Goal: Task Accomplishment & Management: Use online tool/utility

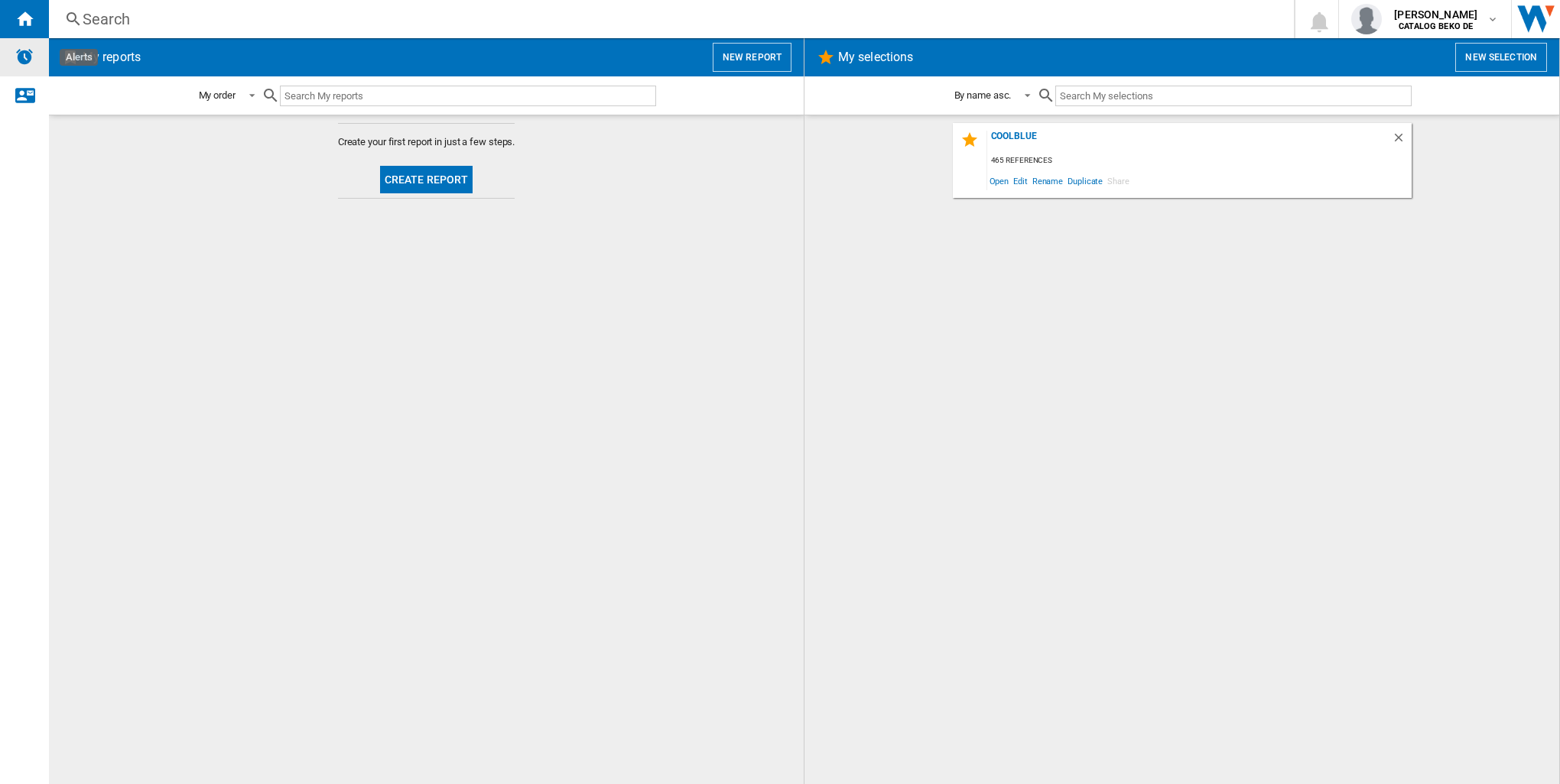
click at [28, 59] on img "Alerts" at bounding box center [24, 57] width 18 height 18
click at [31, 60] on img "Alerts" at bounding box center [24, 57] width 18 height 18
click at [437, 185] on button "Create report" at bounding box center [427, 180] width 94 height 28
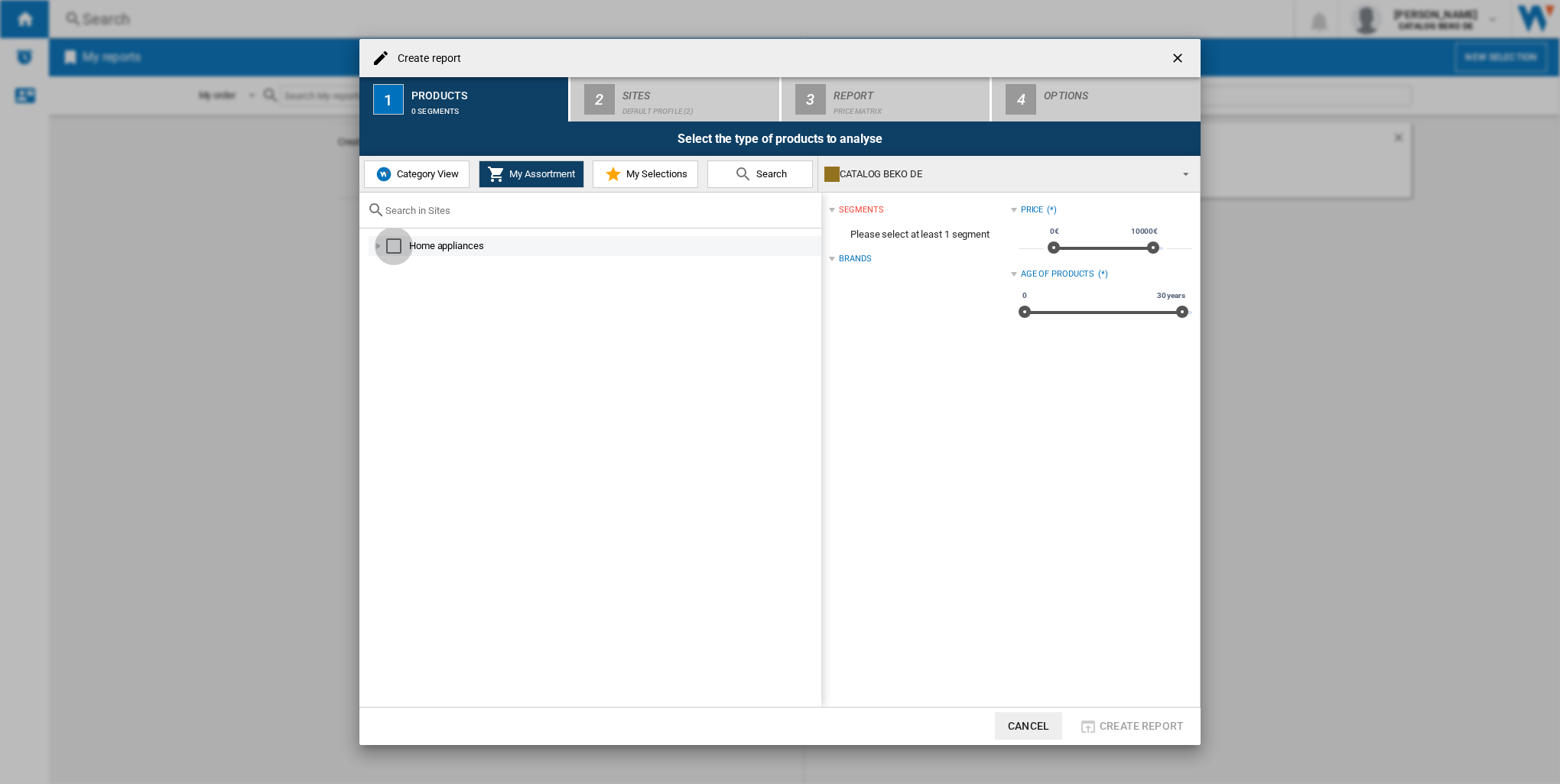
click at [396, 247] on div "Select" at bounding box center [393, 245] width 15 height 15
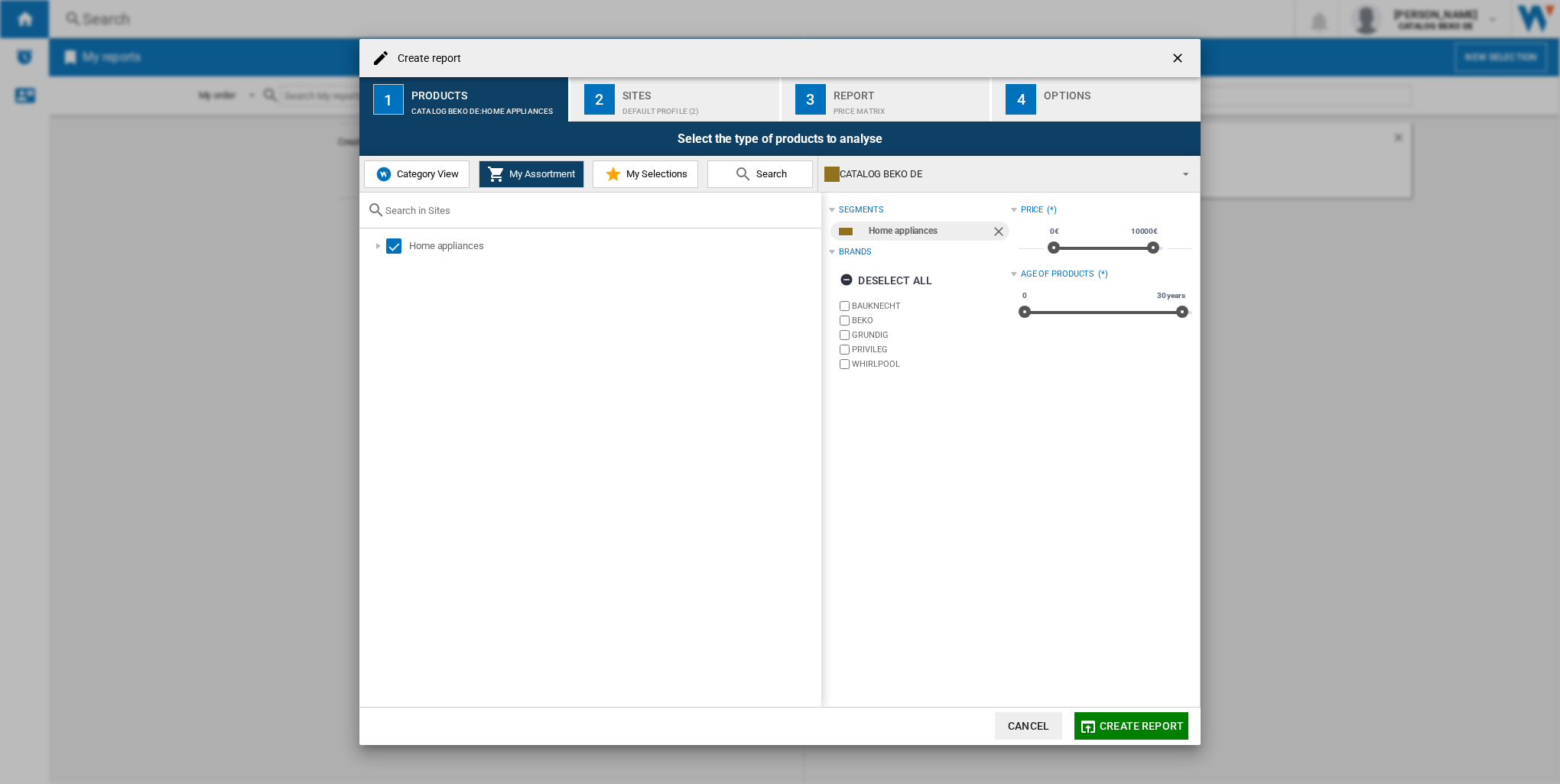
click at [422, 176] on span "Category View" at bounding box center [425, 174] width 66 height 12
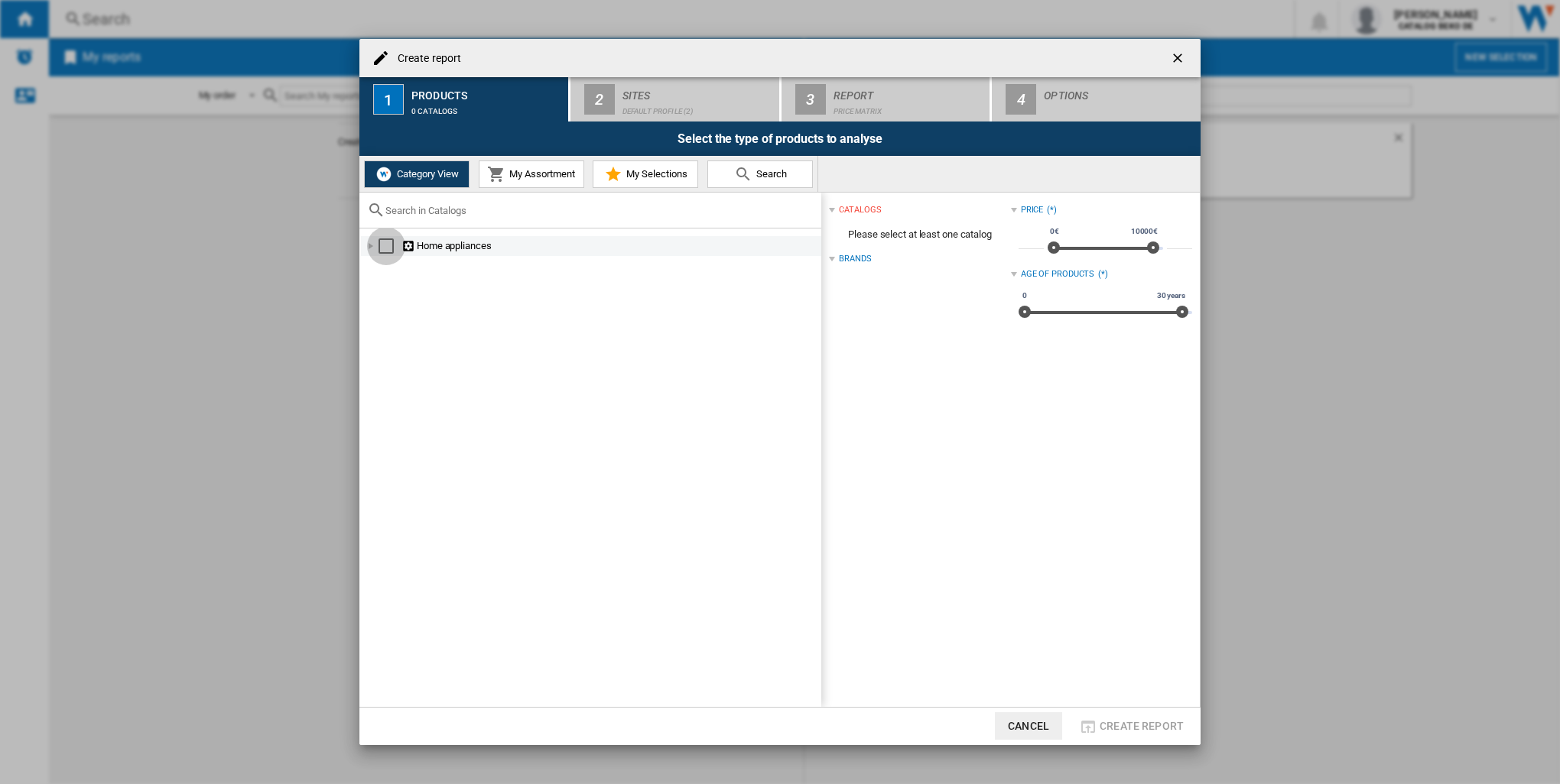
click at [382, 244] on div "Select" at bounding box center [386, 245] width 15 height 15
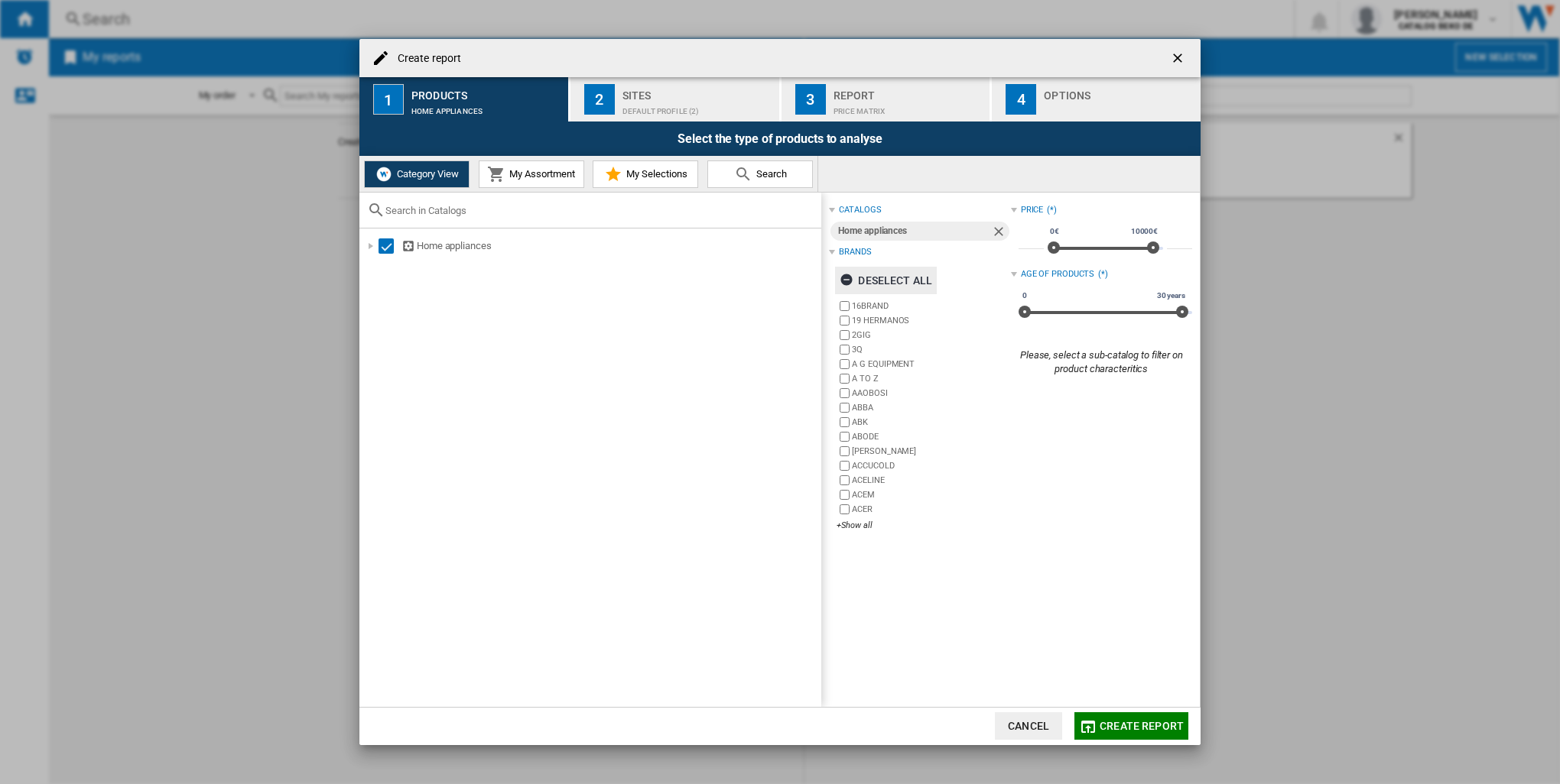
click at [841, 277] on ng-md-icon "button" at bounding box center [849, 282] width 18 height 18
click at [866, 522] on div "+Show all" at bounding box center [923, 525] width 174 height 12
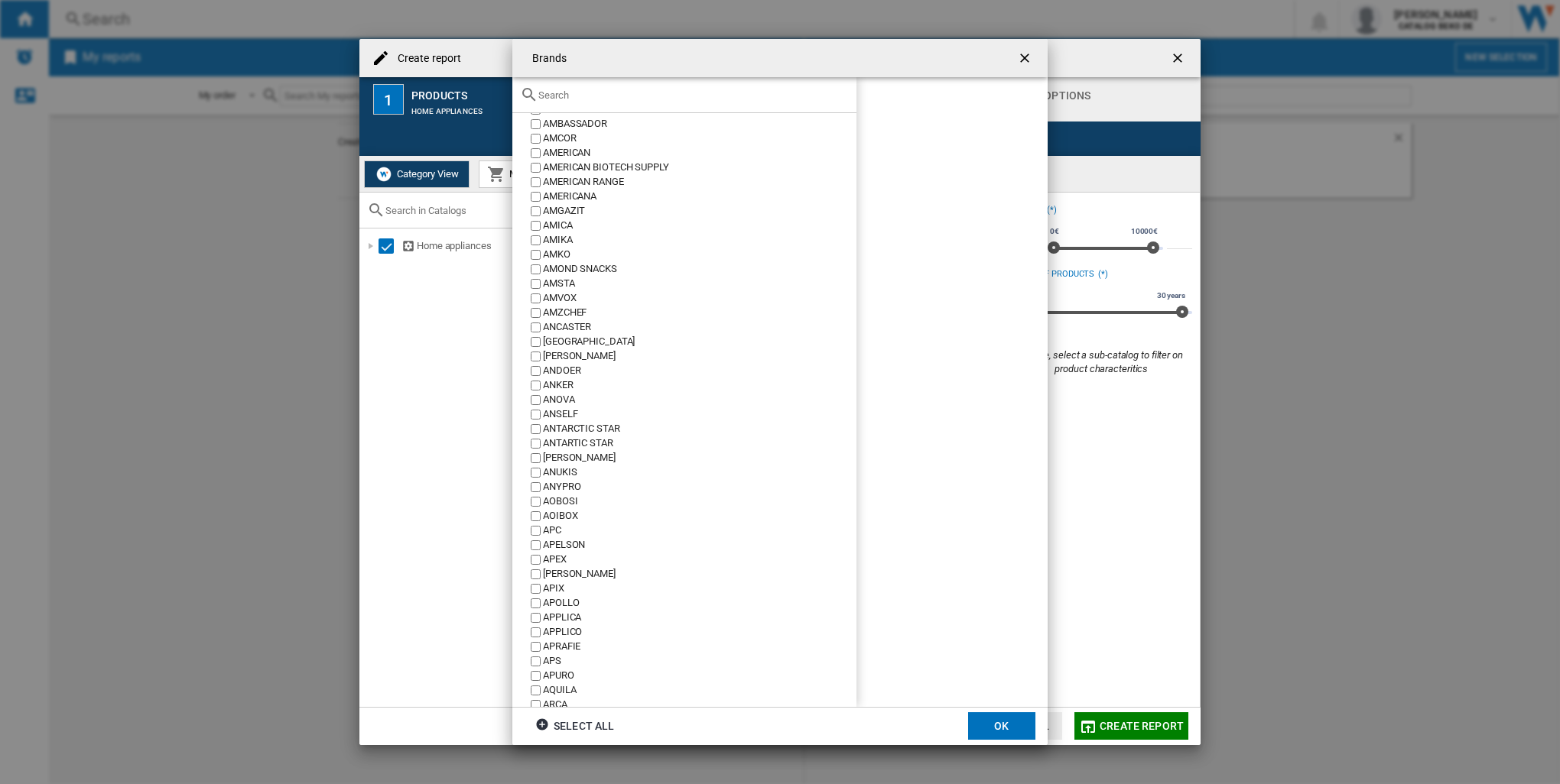
scroll to position [1529, 0]
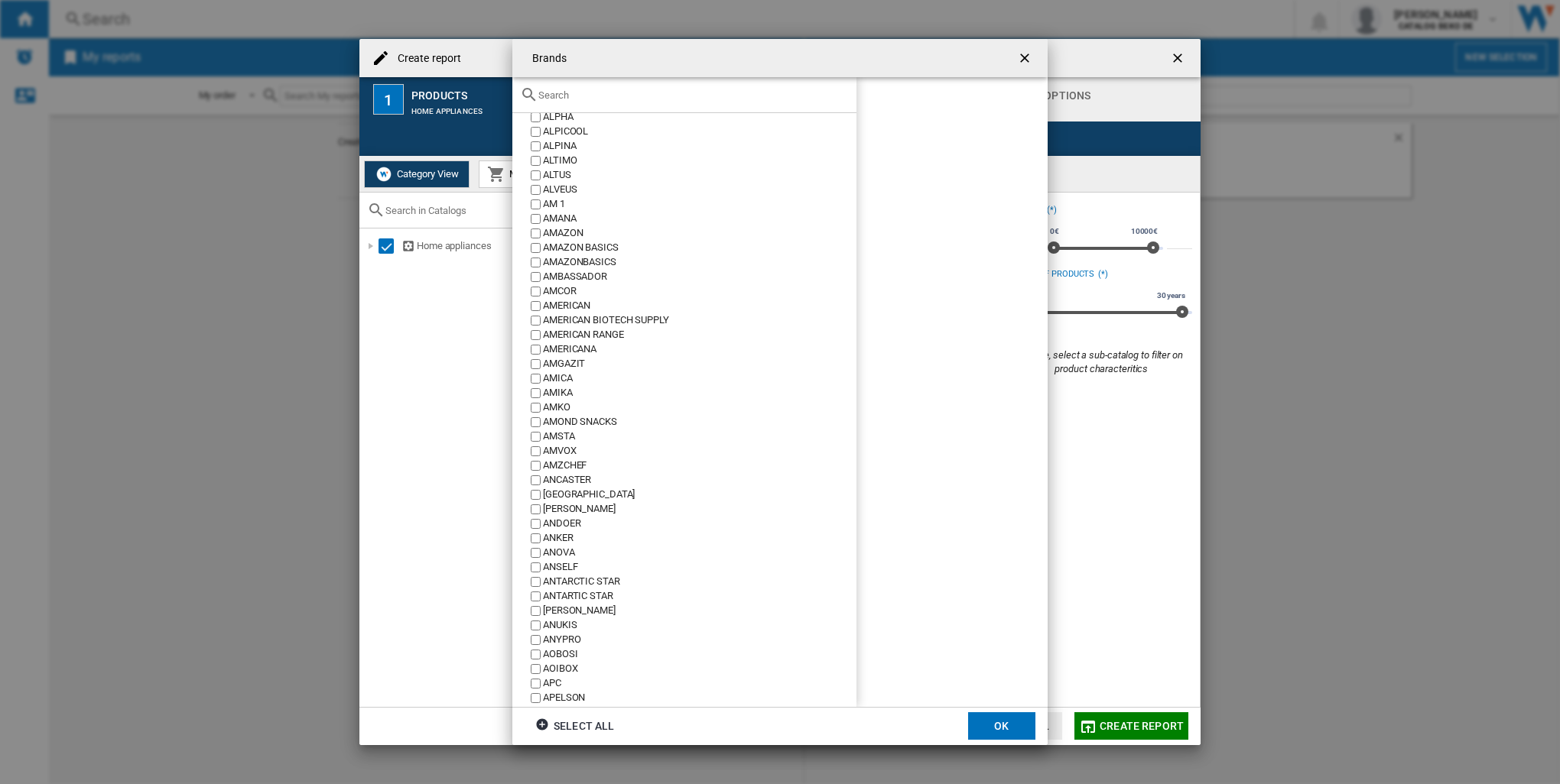
click at [561, 94] on input "text" at bounding box center [693, 94] width 310 height 12
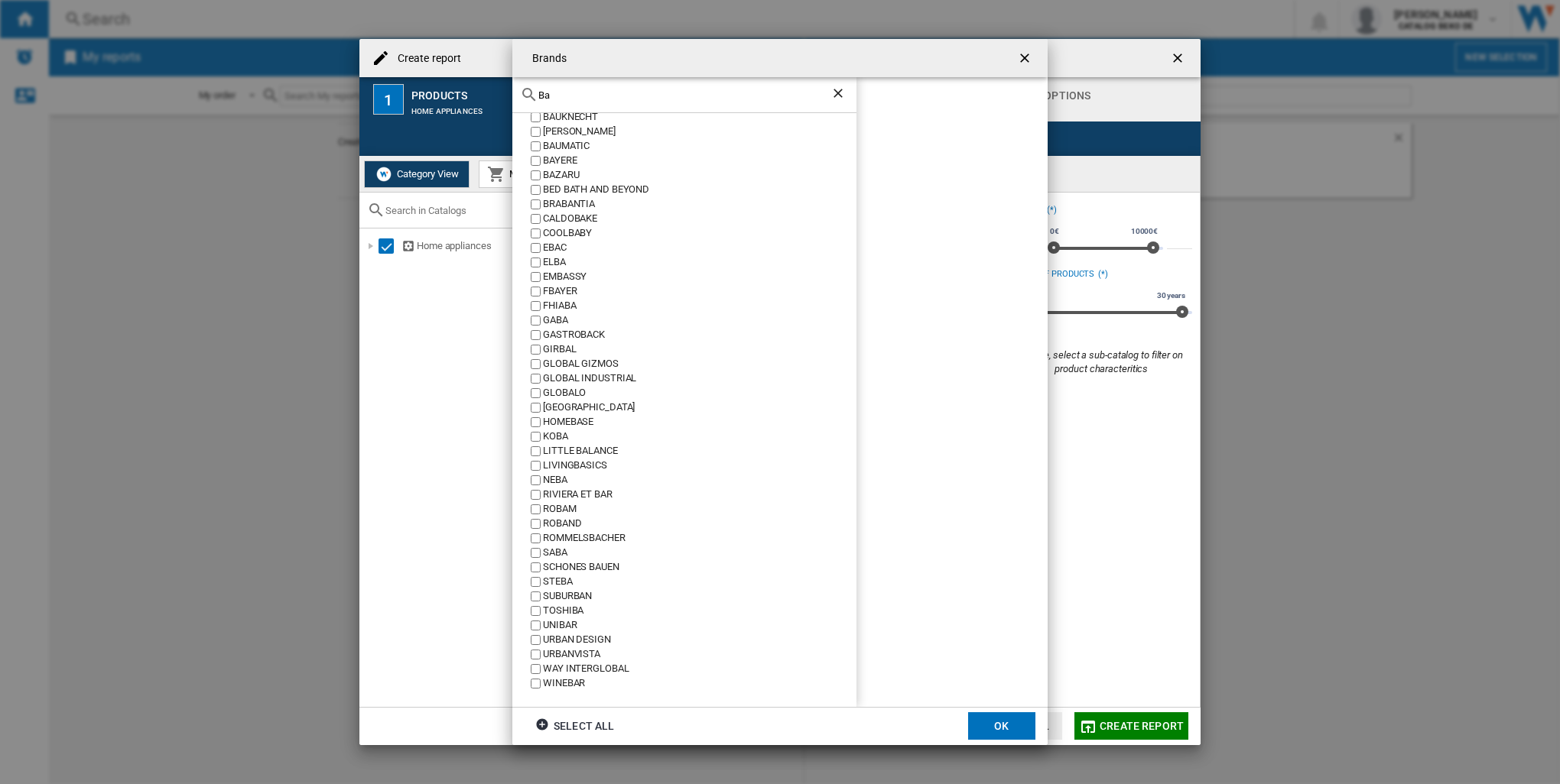
scroll to position [0, 0]
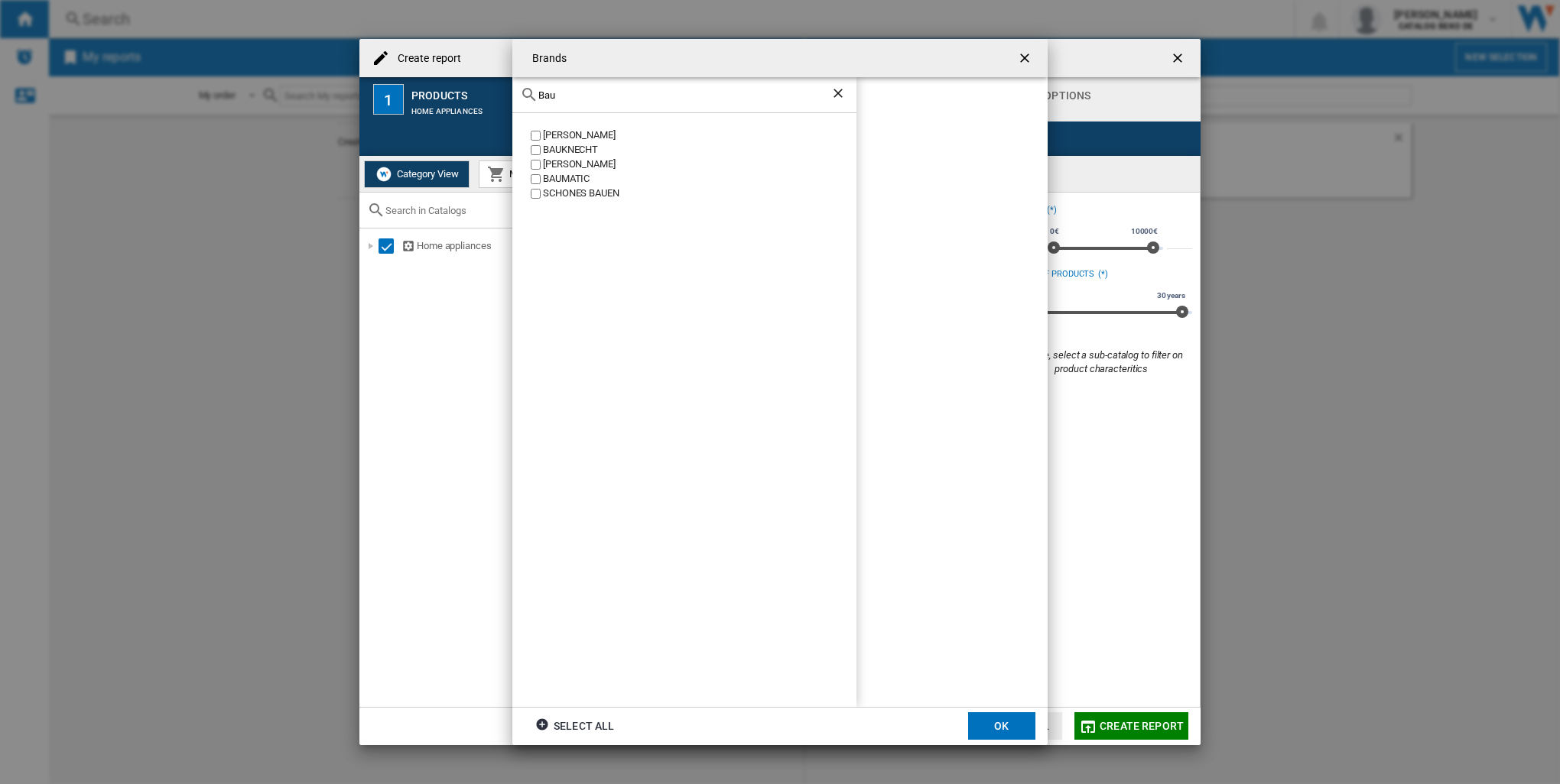
type input "Bau"
click at [565, 100] on input "Bau" at bounding box center [684, 94] width 292 height 12
drag, startPoint x: 565, startPoint y: 96, endPoint x: 534, endPoint y: 95, distance: 31.0
click at [534, 95] on div "Bau" at bounding box center [684, 95] width 344 height 36
click at [994, 726] on button "OK" at bounding box center [1001, 726] width 67 height 28
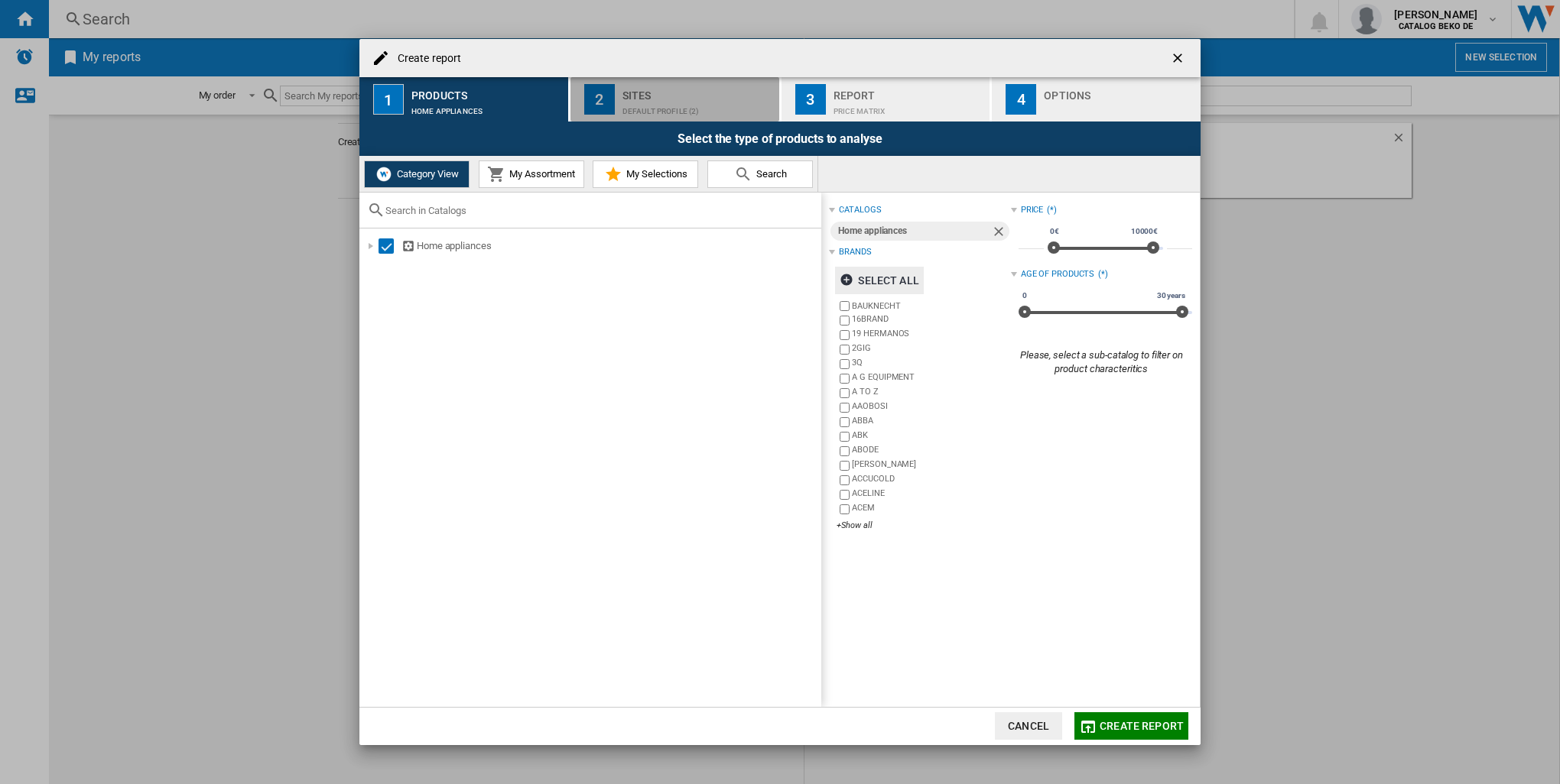
click at [661, 85] on div "Sites" at bounding box center [698, 92] width 151 height 16
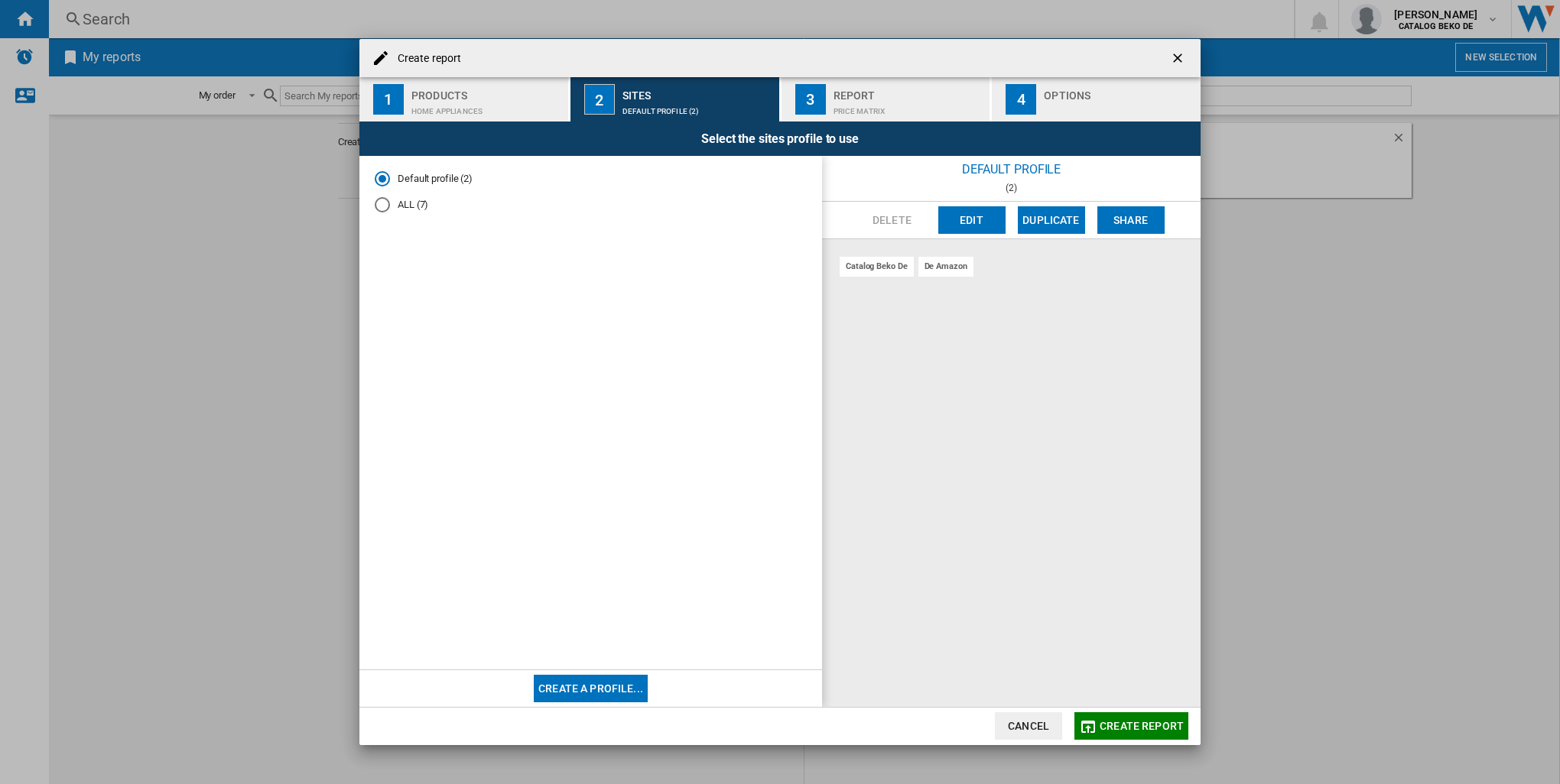
click at [379, 211] on div "ALL (7)" at bounding box center [382, 204] width 15 height 15
click at [1058, 268] on div "de coolblue" at bounding box center [1086, 266] width 57 height 19
click at [1058, 266] on div "de coolblue" at bounding box center [1086, 266] width 57 height 19
click at [1058, 265] on div "de coolblue" at bounding box center [1086, 266] width 57 height 19
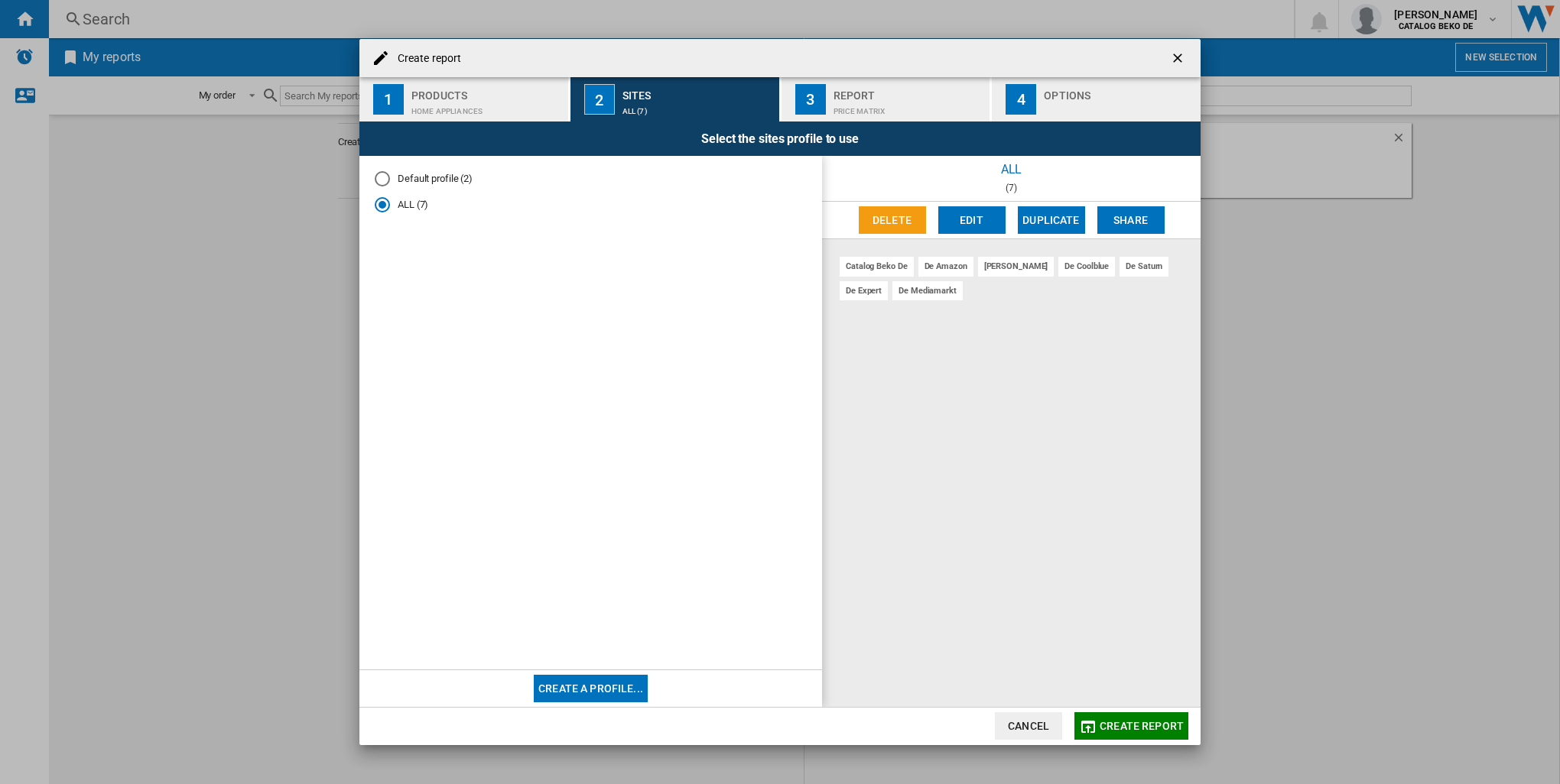
click at [384, 179] on div "Default profile (2)" at bounding box center [382, 178] width 15 height 15
click at [380, 200] on div "ALL (7)" at bounding box center [382, 204] width 15 height 15
click at [969, 211] on button "Edit" at bounding box center [971, 220] width 67 height 28
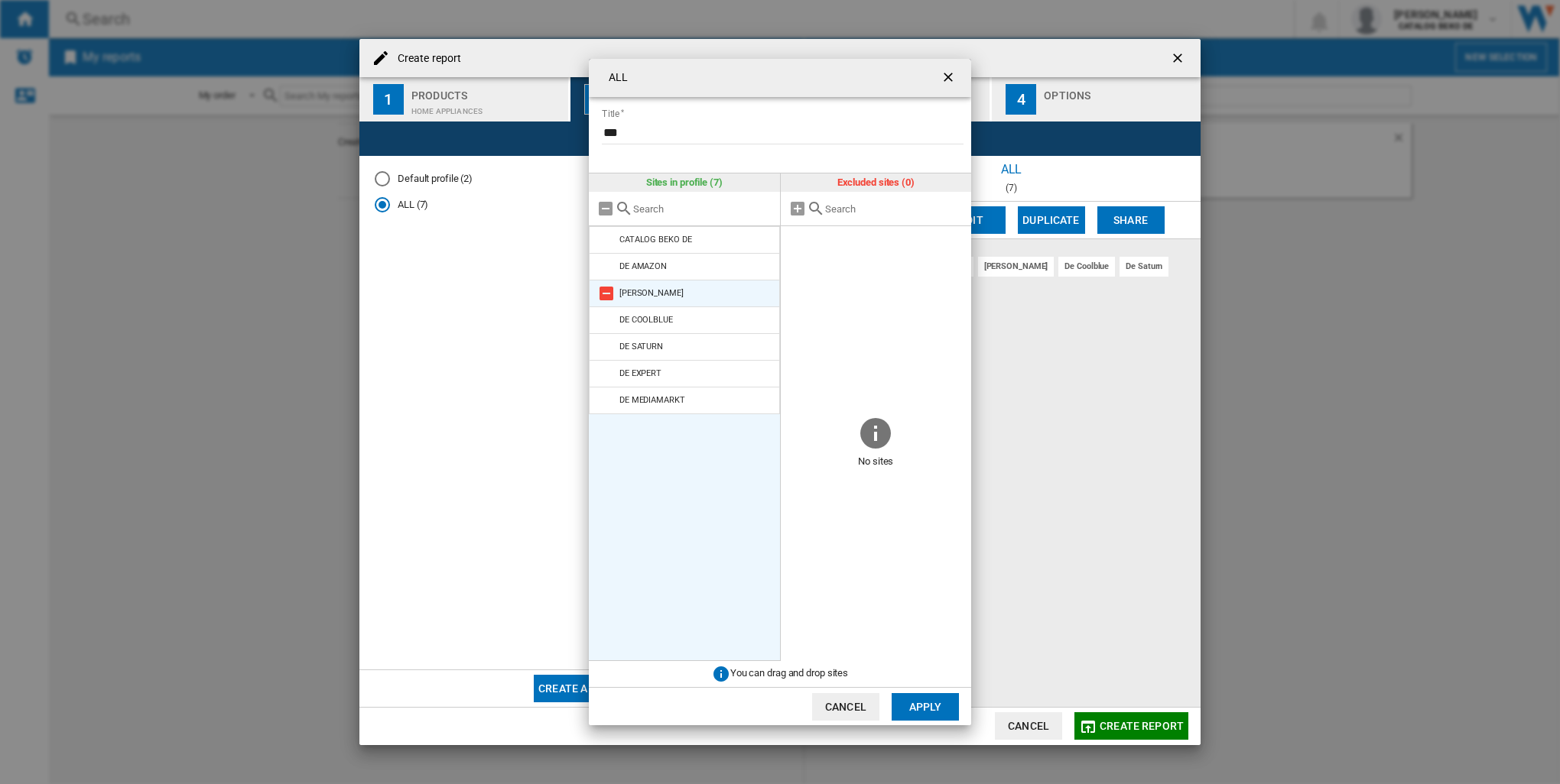
click at [642, 292] on div "[PERSON_NAME]" at bounding box center [651, 293] width 64 height 10
click at [645, 271] on li "DE AMAZON" at bounding box center [684, 266] width 192 height 28
click at [657, 237] on div "CATALOG BEKO DE" at bounding box center [655, 239] width 73 height 10
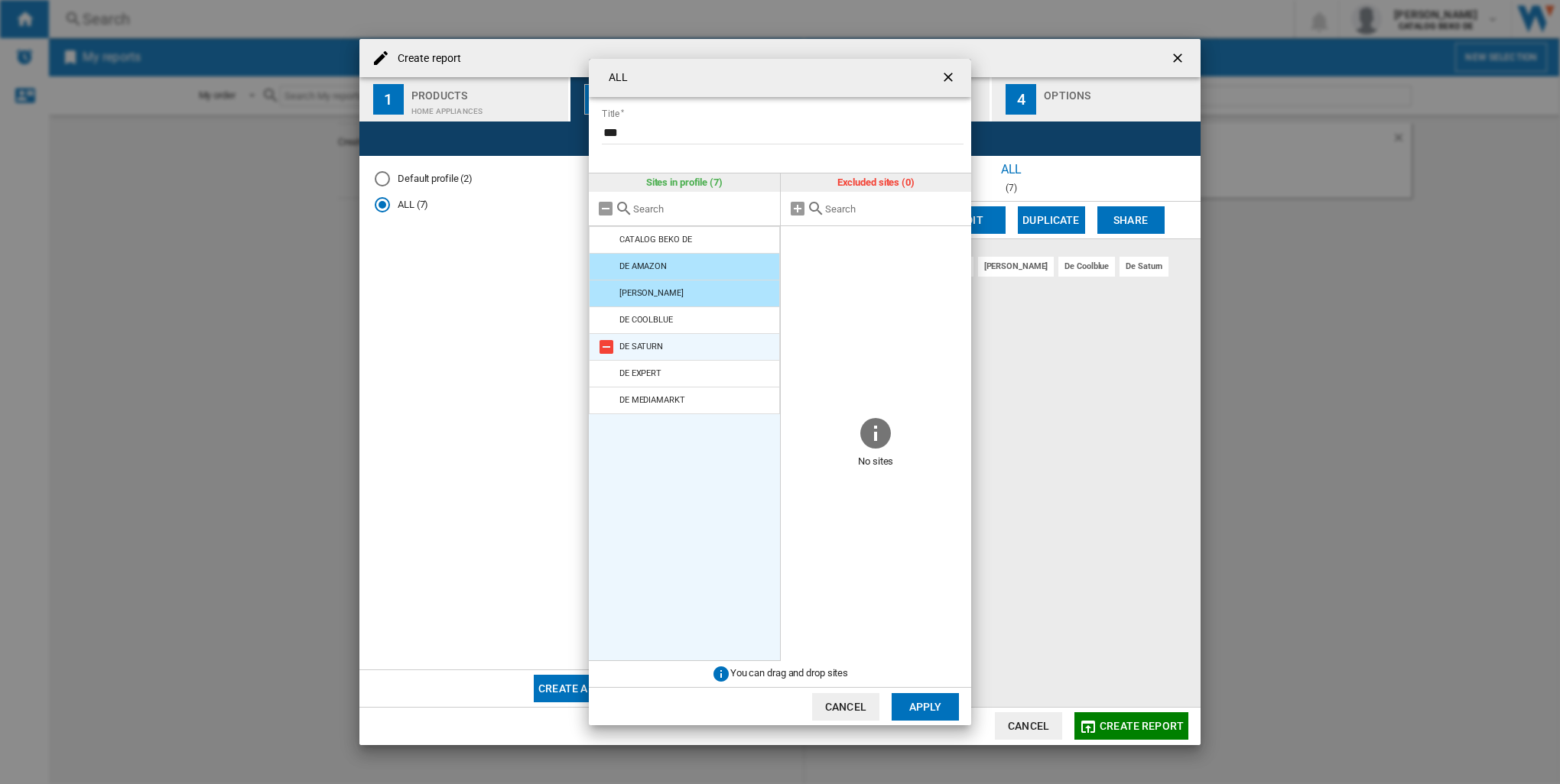
click at [639, 350] on div "DE SATURN" at bounding box center [641, 346] width 43 height 10
click at [641, 374] on div "DE EXPERT" at bounding box center [640, 373] width 42 height 10
click at [636, 401] on div "DE MEDIAMARKT" at bounding box center [652, 400] width 66 height 10
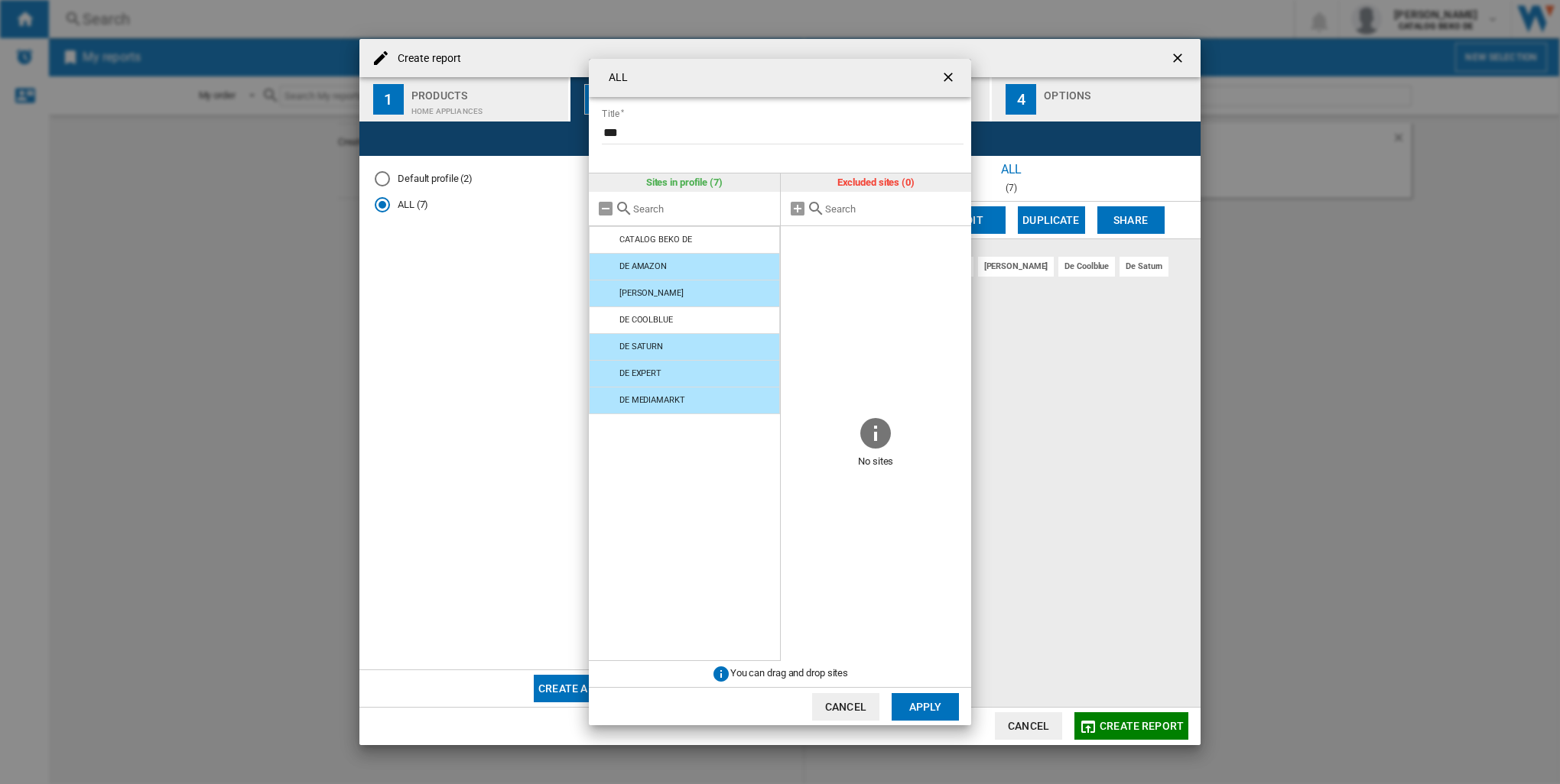
click at [923, 710] on button "Apply" at bounding box center [924, 707] width 67 height 28
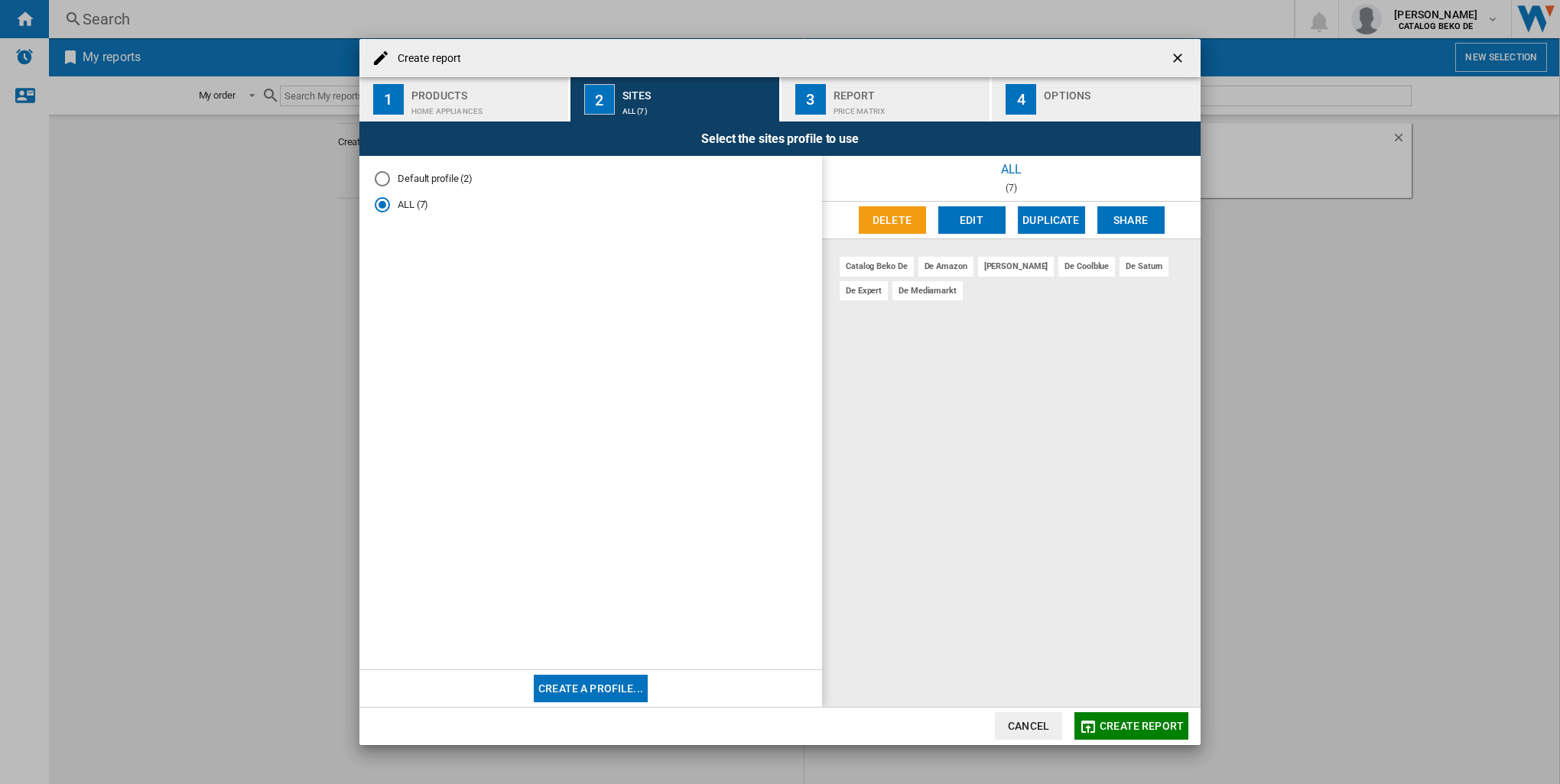
click at [962, 225] on button "Edit" at bounding box center [971, 220] width 67 height 28
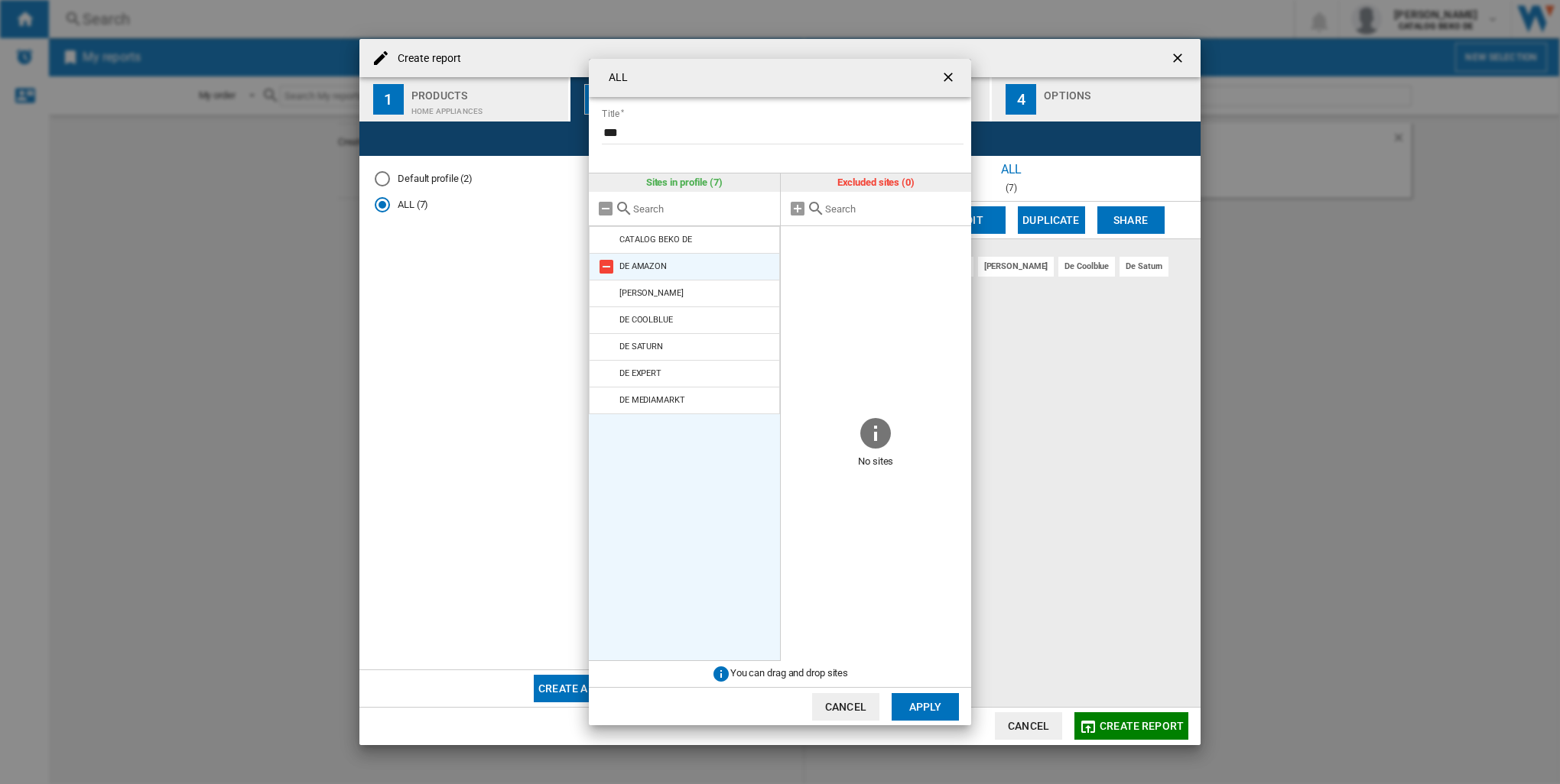
click at [607, 268] on md-icon "{{::title}} {{::getI18NText('BUTTONS.CANCEL')}} ..." at bounding box center [606, 267] width 18 height 18
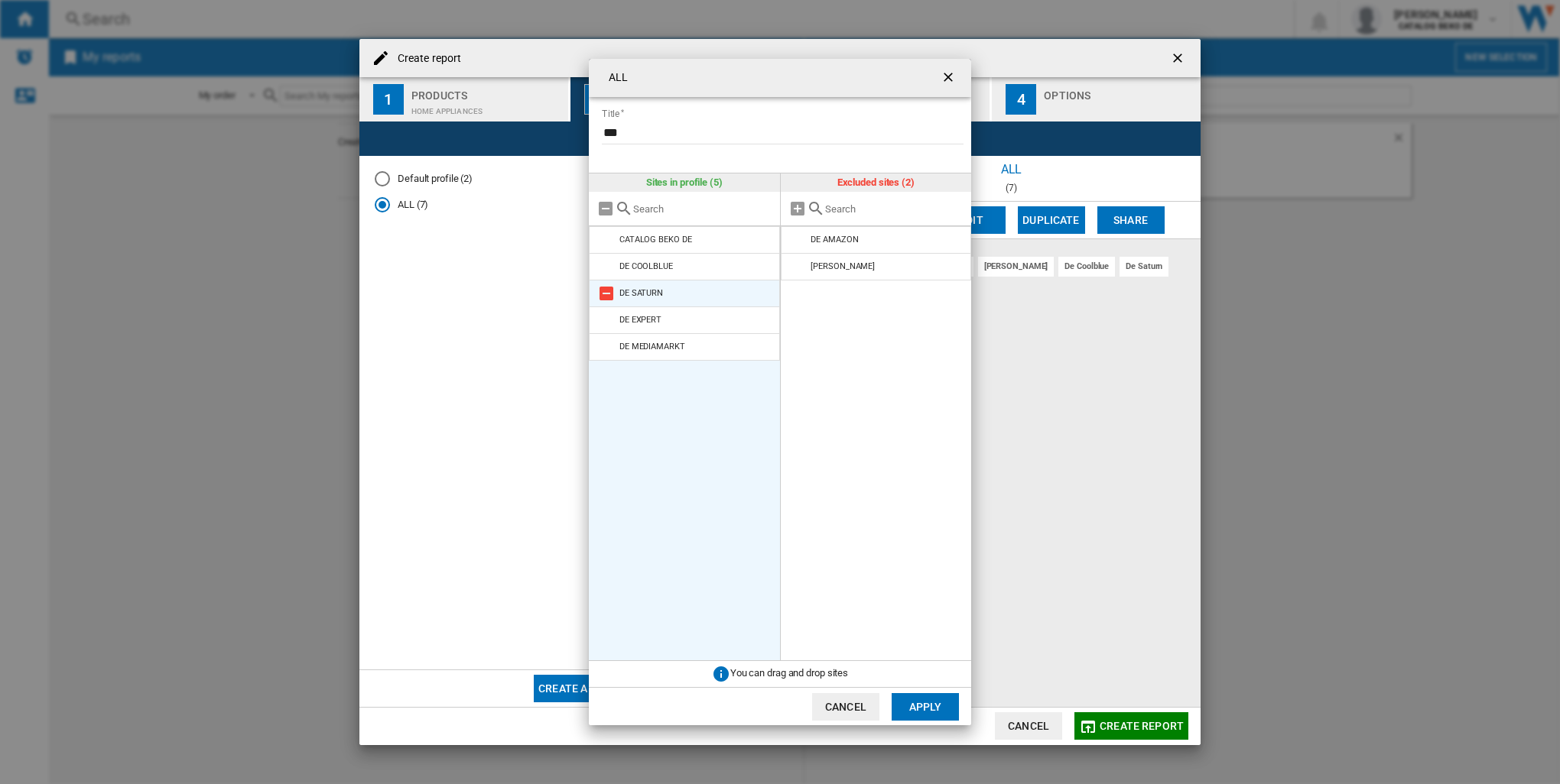
click at [609, 297] on md-icon "{{::title}} {{::getI18NText('BUTTONS.CANCEL')}} ..." at bounding box center [606, 293] width 18 height 18
click at [610, 301] on md-icon "{{::title}} {{::getI18NText('BUTTONS.CANCEL')}} ..." at bounding box center [606, 293] width 18 height 18
click at [921, 699] on button "Apply" at bounding box center [924, 707] width 67 height 28
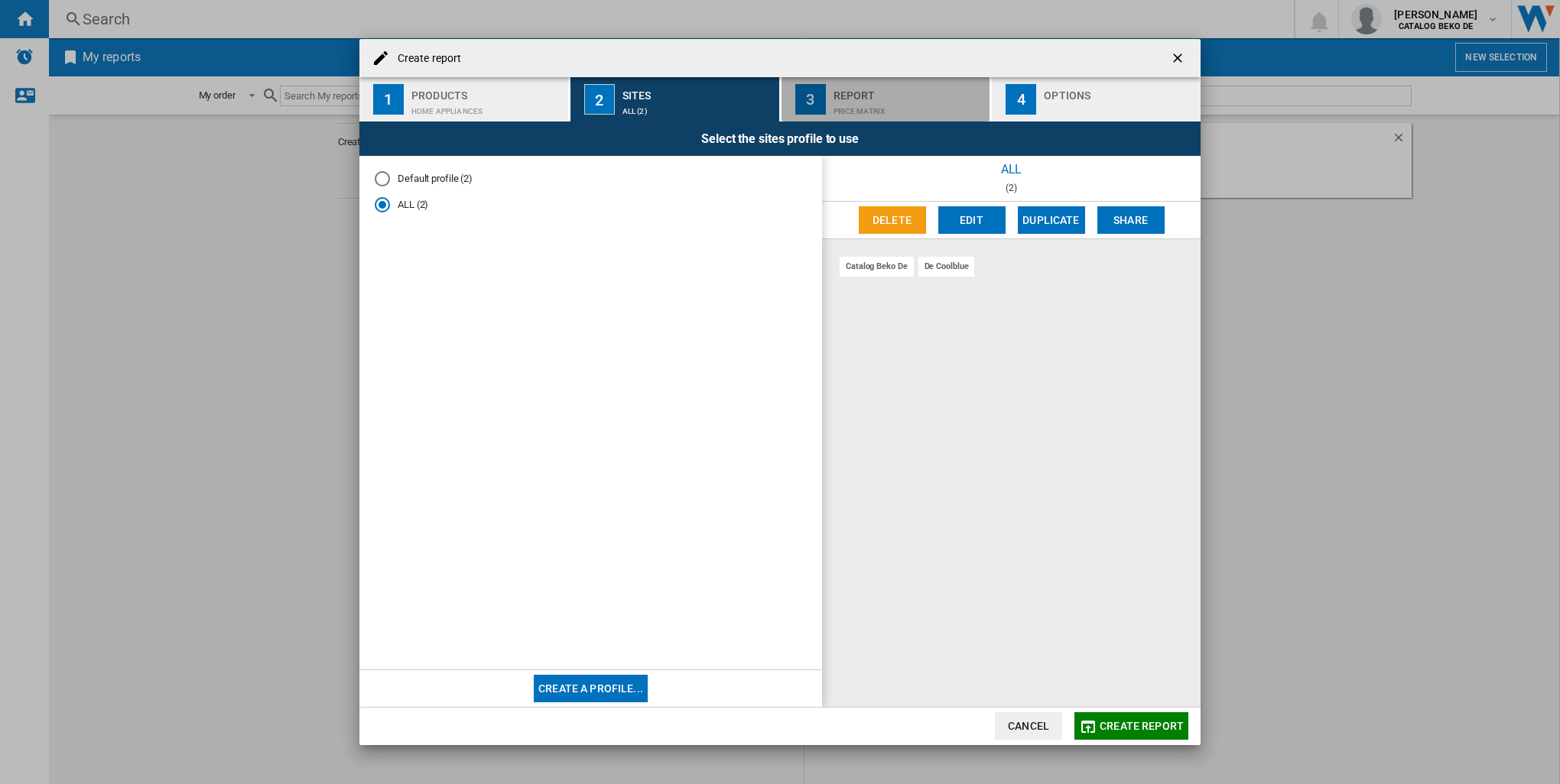
click at [851, 90] on div "Report" at bounding box center [909, 92] width 151 height 16
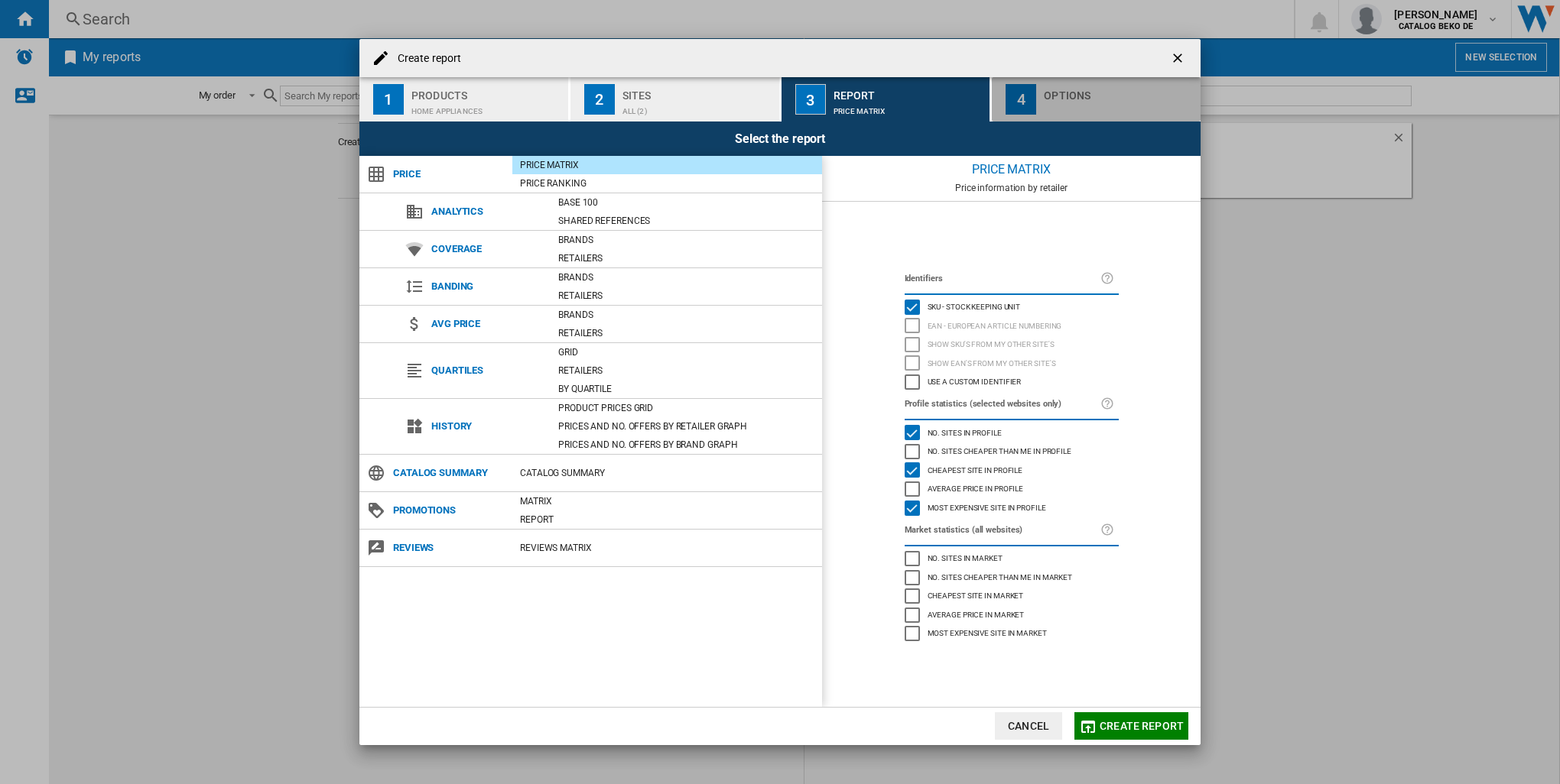
click at [1060, 114] on div "button" at bounding box center [1119, 108] width 151 height 16
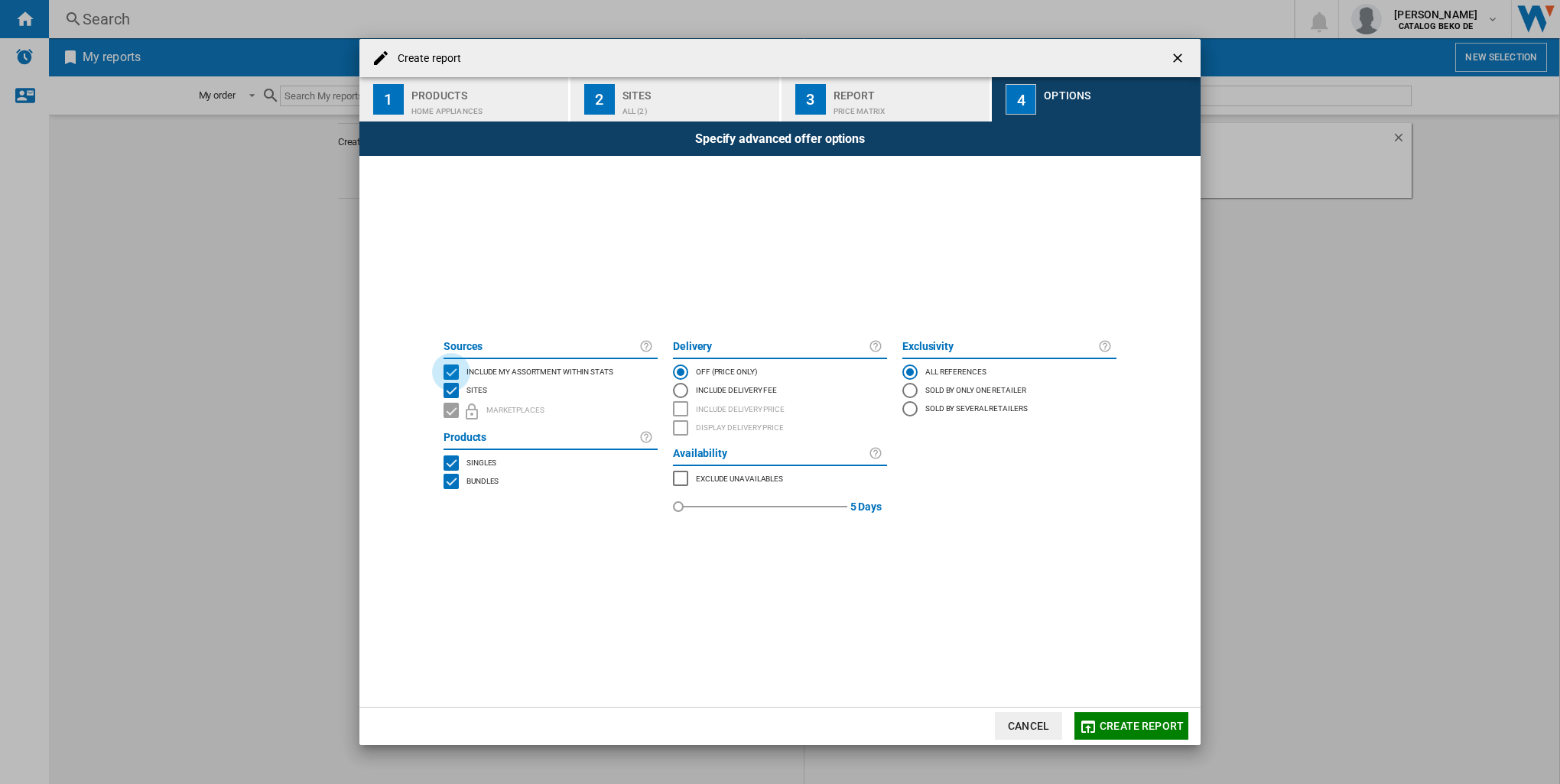
click at [457, 370] on div "INCLUDE MY SITE" at bounding box center [450, 372] width 15 height 15
click at [1113, 722] on span "Create report" at bounding box center [1142, 726] width 85 height 13
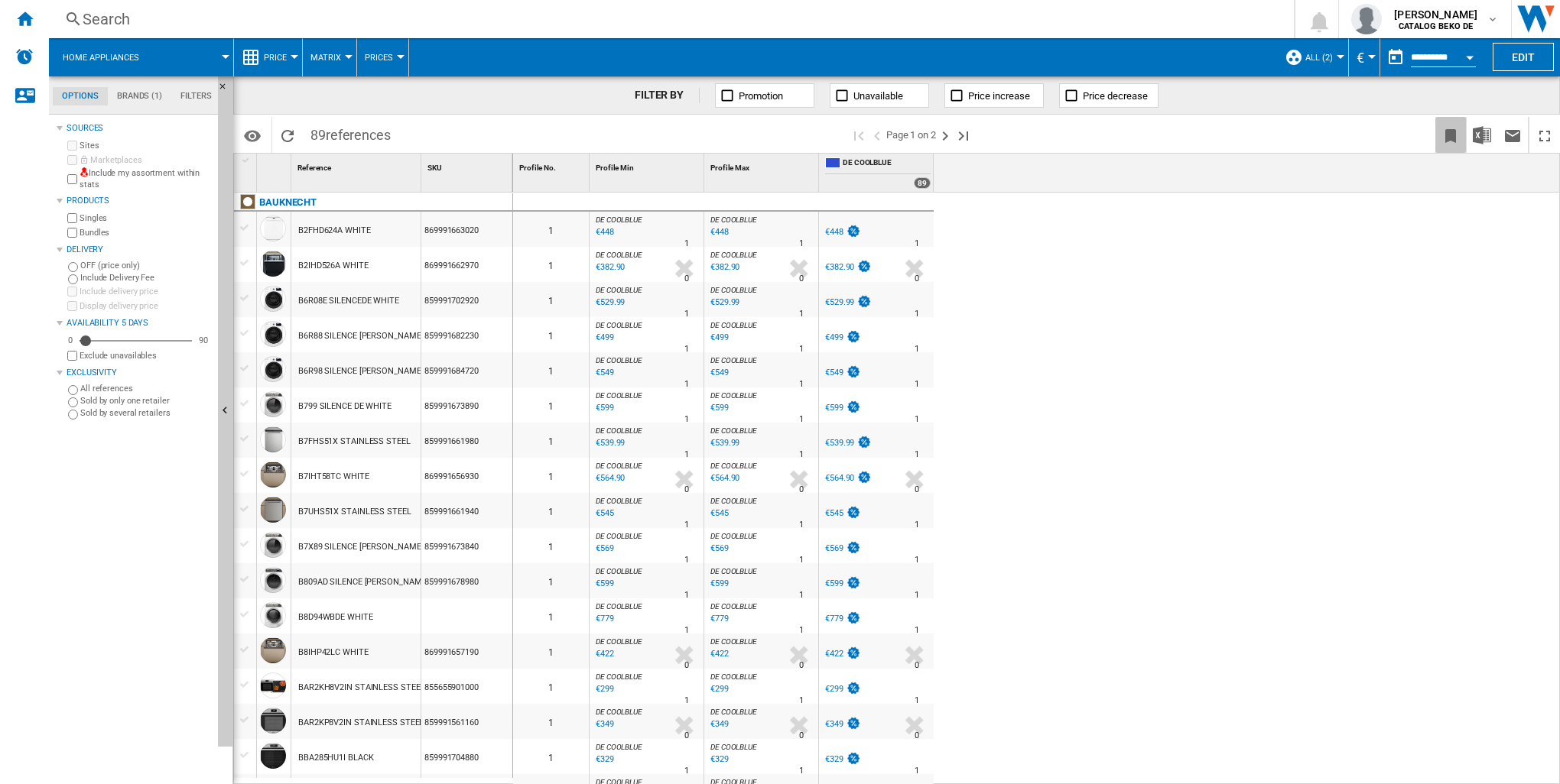
click at [1450, 137] on ng-md-icon "Bookmark this report" at bounding box center [1450, 136] width 18 height 18
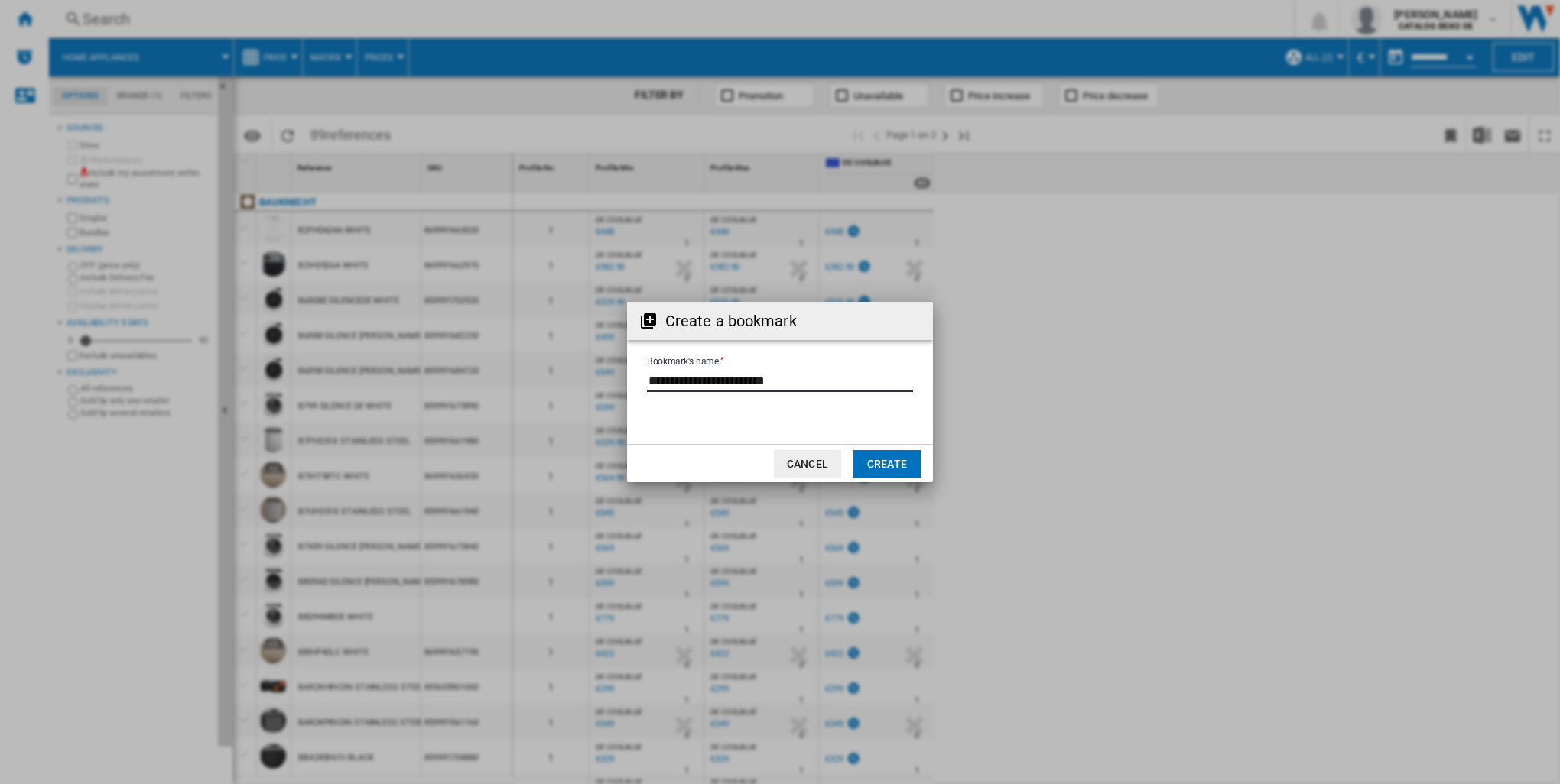
drag, startPoint x: 827, startPoint y: 380, endPoint x: 612, endPoint y: 395, distance: 215.5
click at [612, 395] on div "Create a bookmark Bookmark's name Cancel Create" at bounding box center [780, 392] width 1560 height 784
type input "**********"
click at [890, 459] on button "Create" at bounding box center [887, 464] width 67 height 28
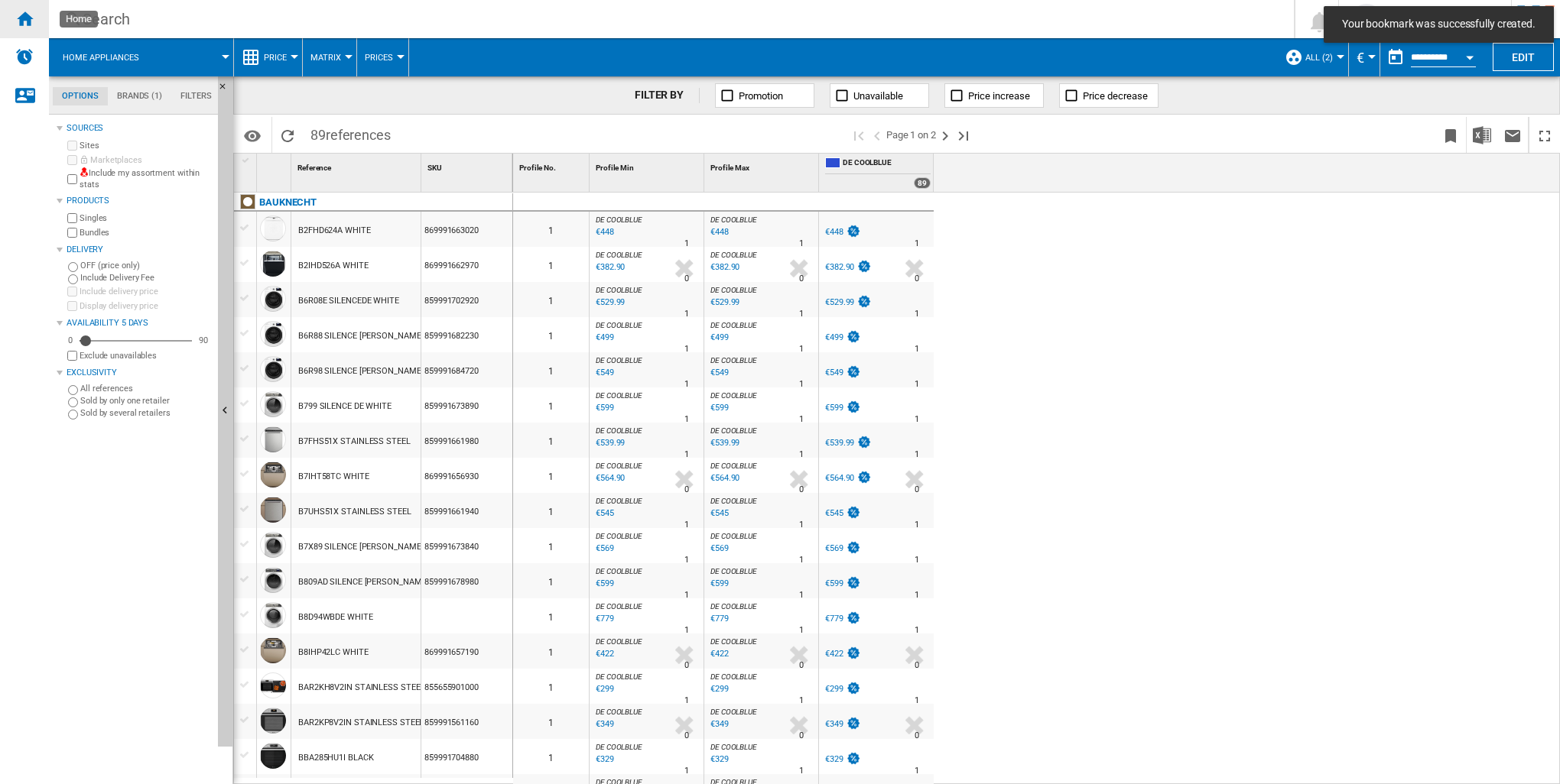
click at [23, 22] on ng-md-icon "Home" at bounding box center [24, 18] width 18 height 18
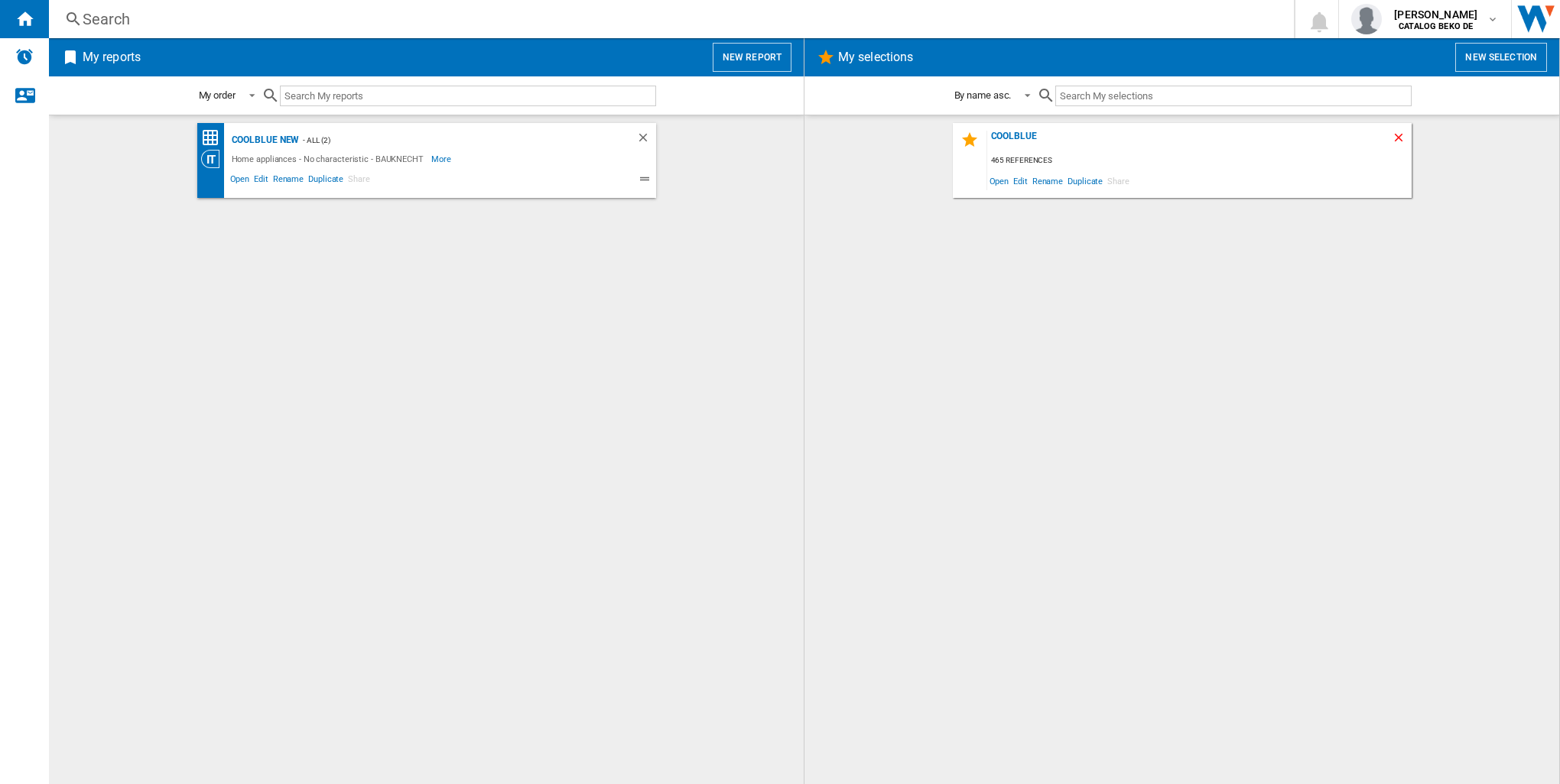
click at [1398, 138] on ng-md-icon "Delete" at bounding box center [1401, 139] width 18 height 18
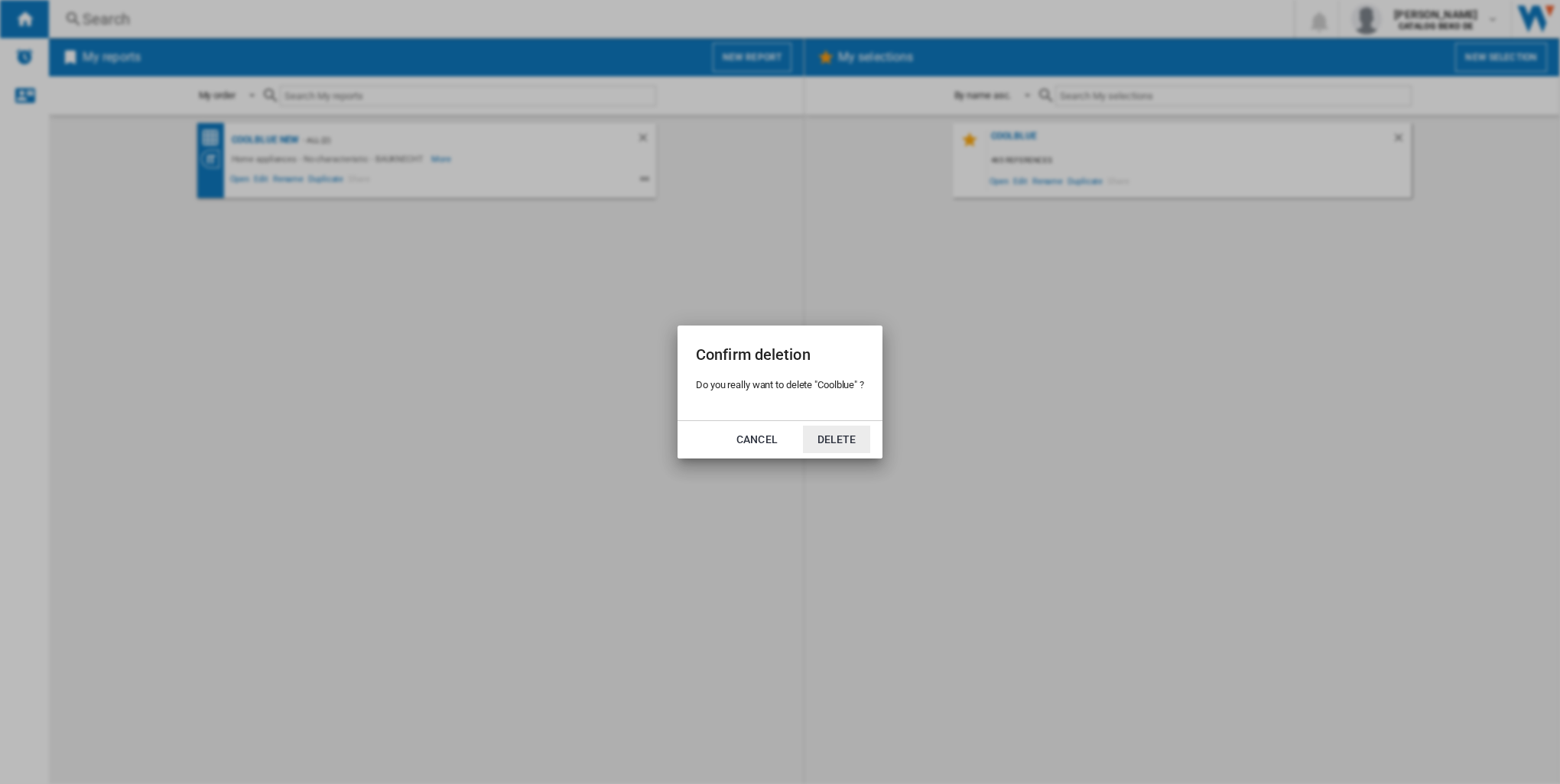
click at [830, 443] on button "Delete" at bounding box center [836, 440] width 67 height 28
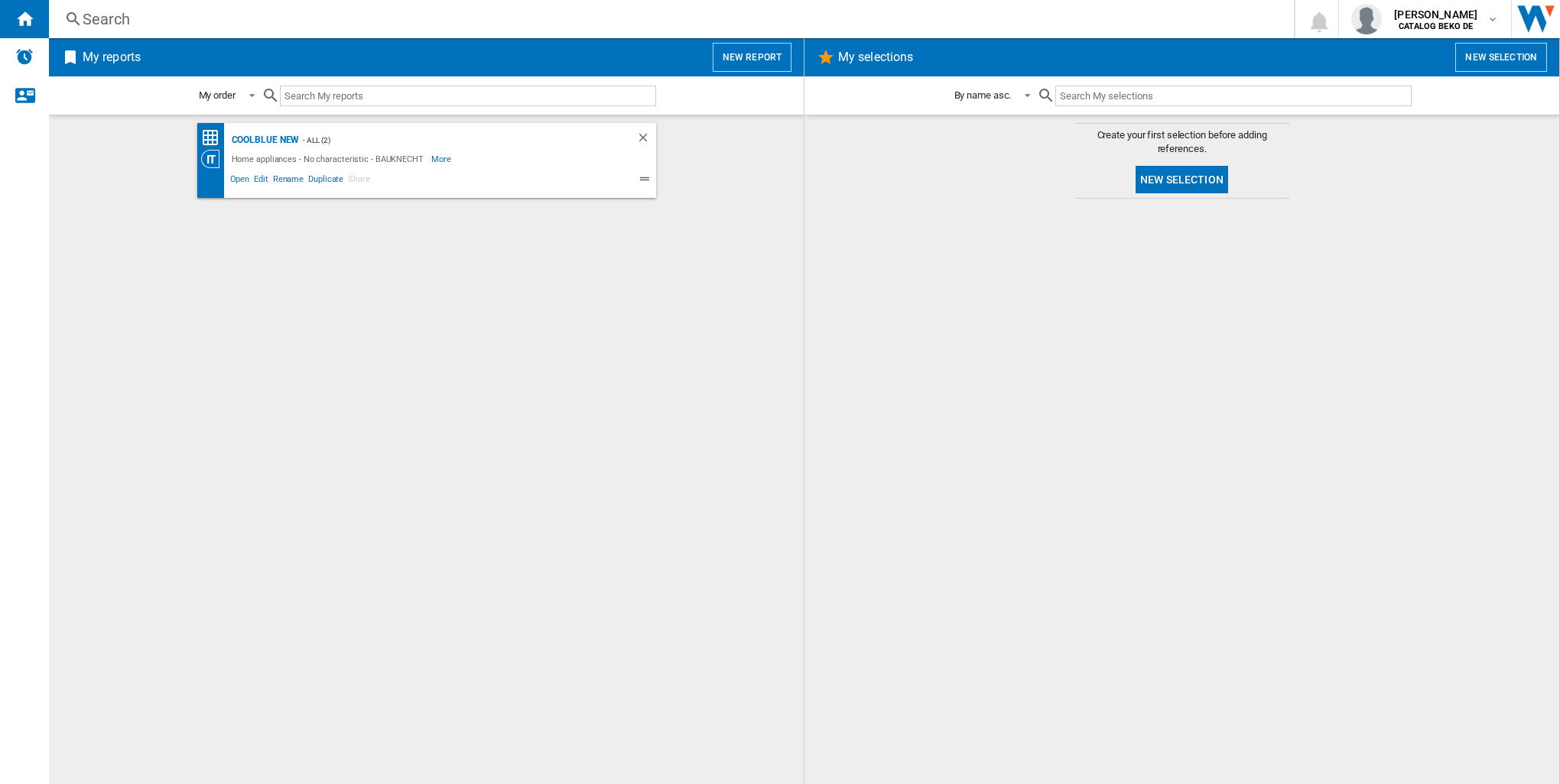
click at [475, 320] on div "Coolblue new - ALL (2) Home appliances - No characteristic - BAUKNECHT More Les…" at bounding box center [425, 450] width 724 height 654
click at [752, 58] on button "New report" at bounding box center [752, 58] width 79 height 29
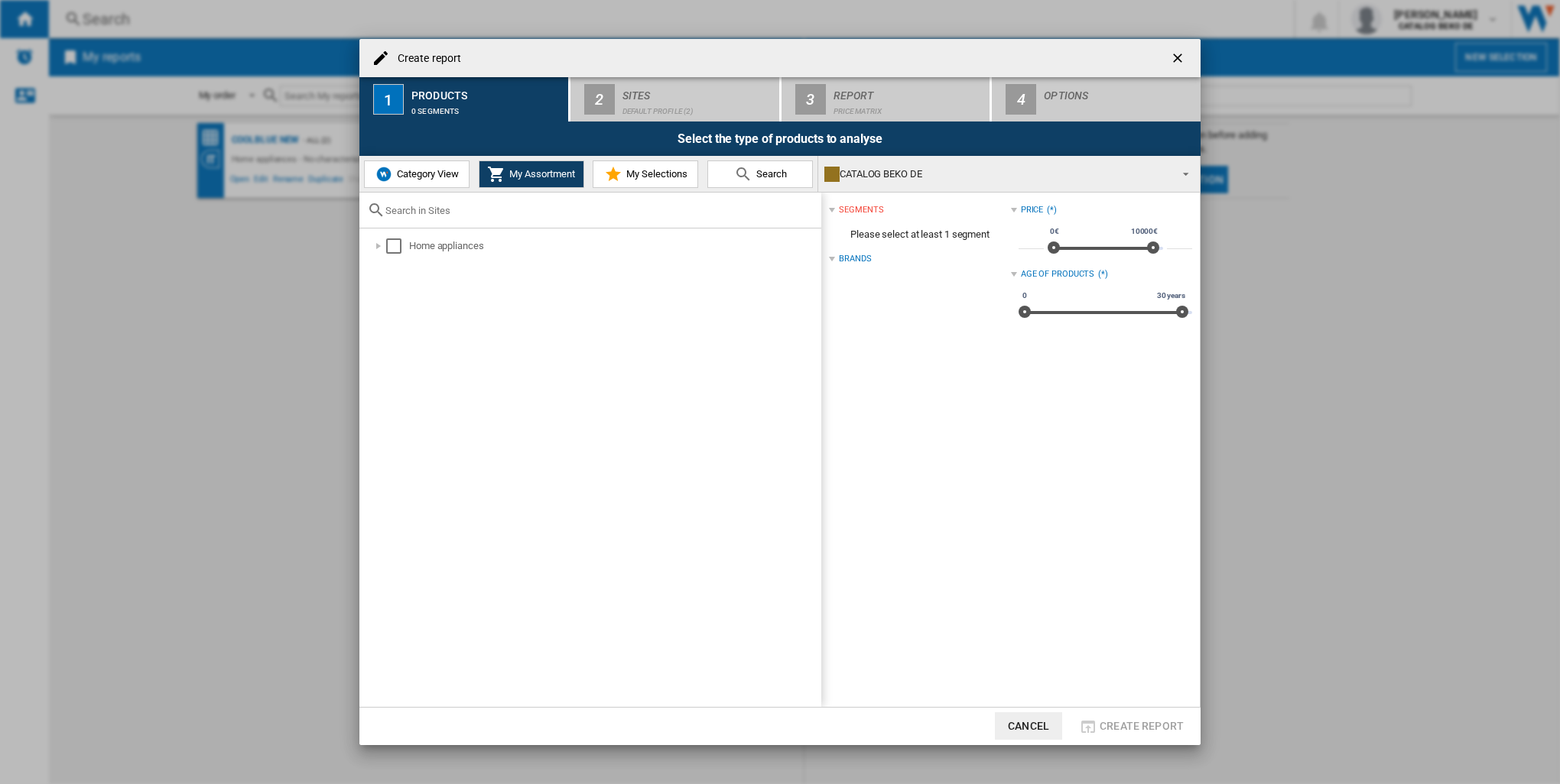
click at [395, 171] on span "Category View" at bounding box center [425, 174] width 66 height 12
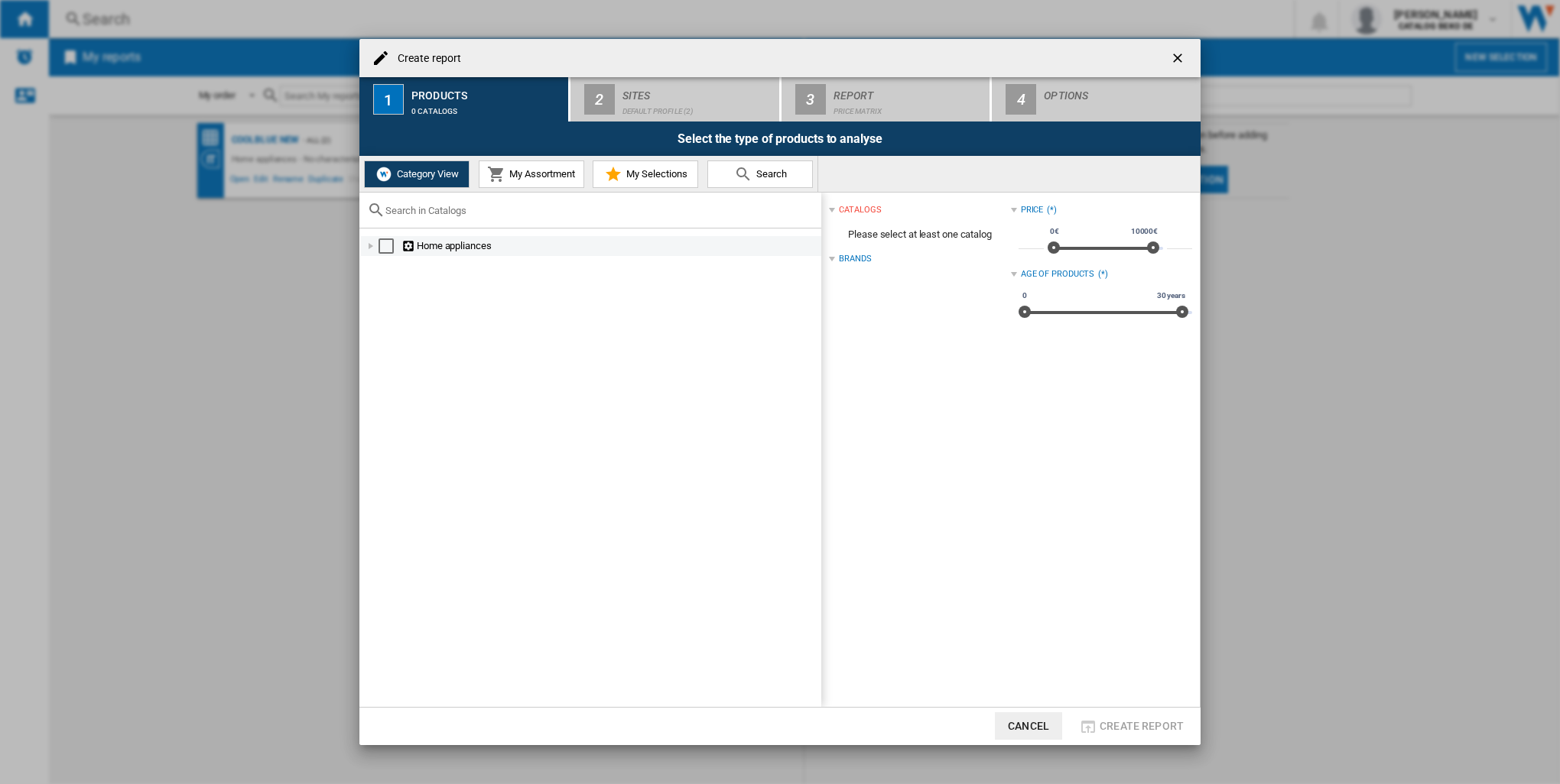
click at [384, 240] on div "Select" at bounding box center [386, 245] width 15 height 15
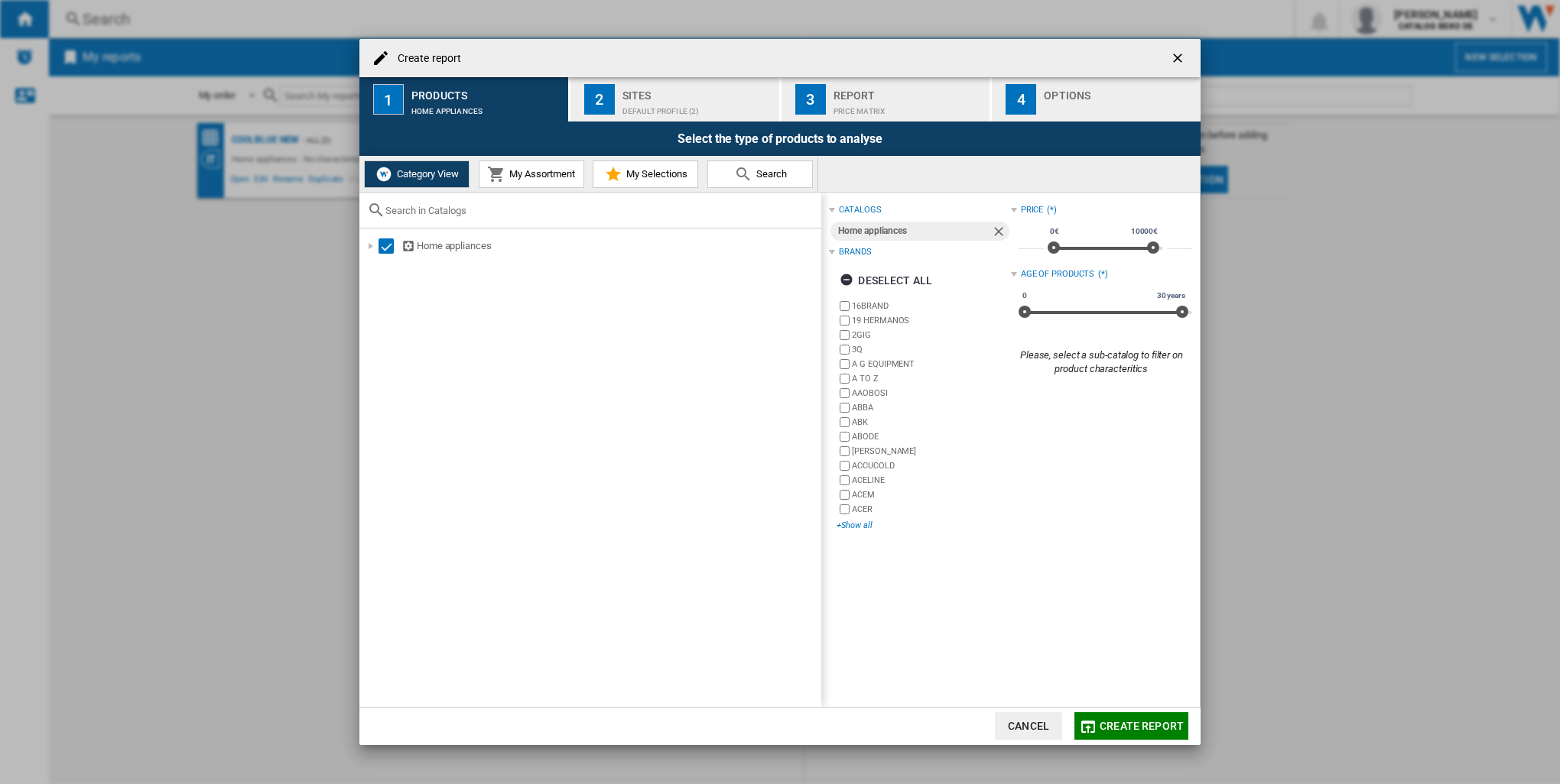
click at [850, 526] on div "+Show all" at bounding box center [923, 525] width 174 height 12
click at [895, 273] on div "Deselect all" at bounding box center [886, 281] width 93 height 28
click at [855, 528] on div "+Show all" at bounding box center [923, 525] width 174 height 12
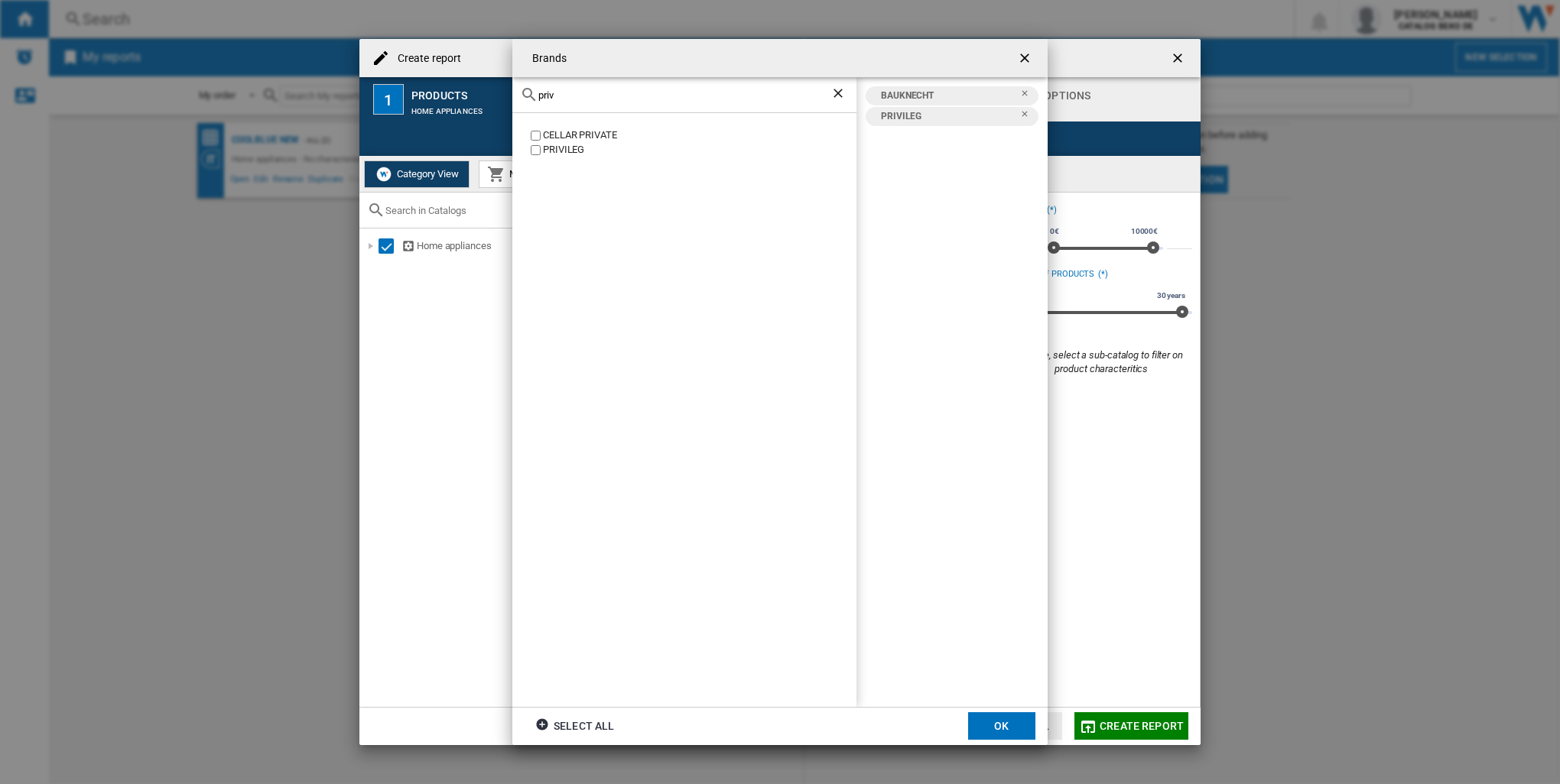
click at [1003, 733] on button "OK" at bounding box center [1001, 726] width 67 height 28
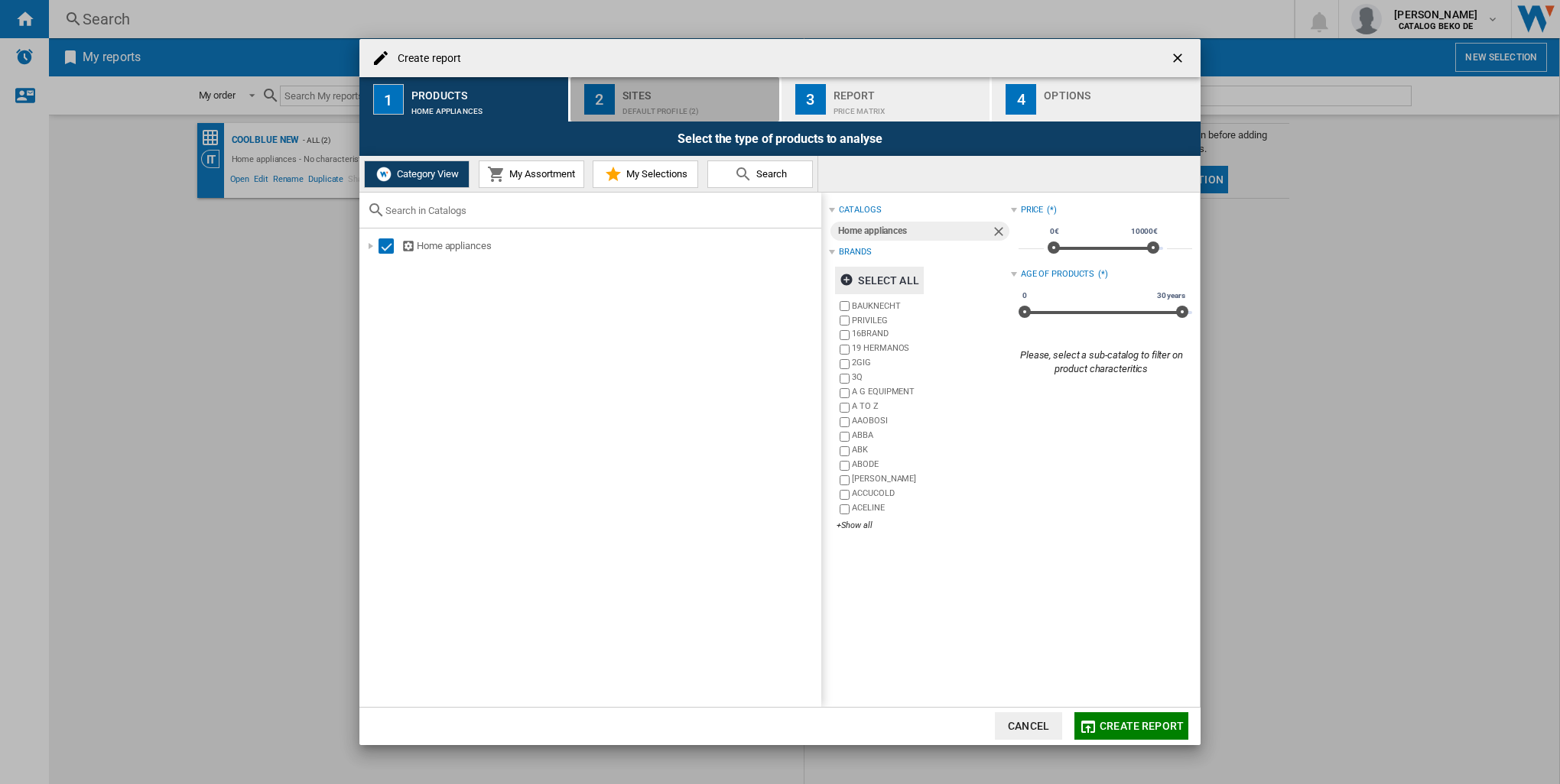
click at [708, 93] on div "Sites" at bounding box center [698, 92] width 151 height 16
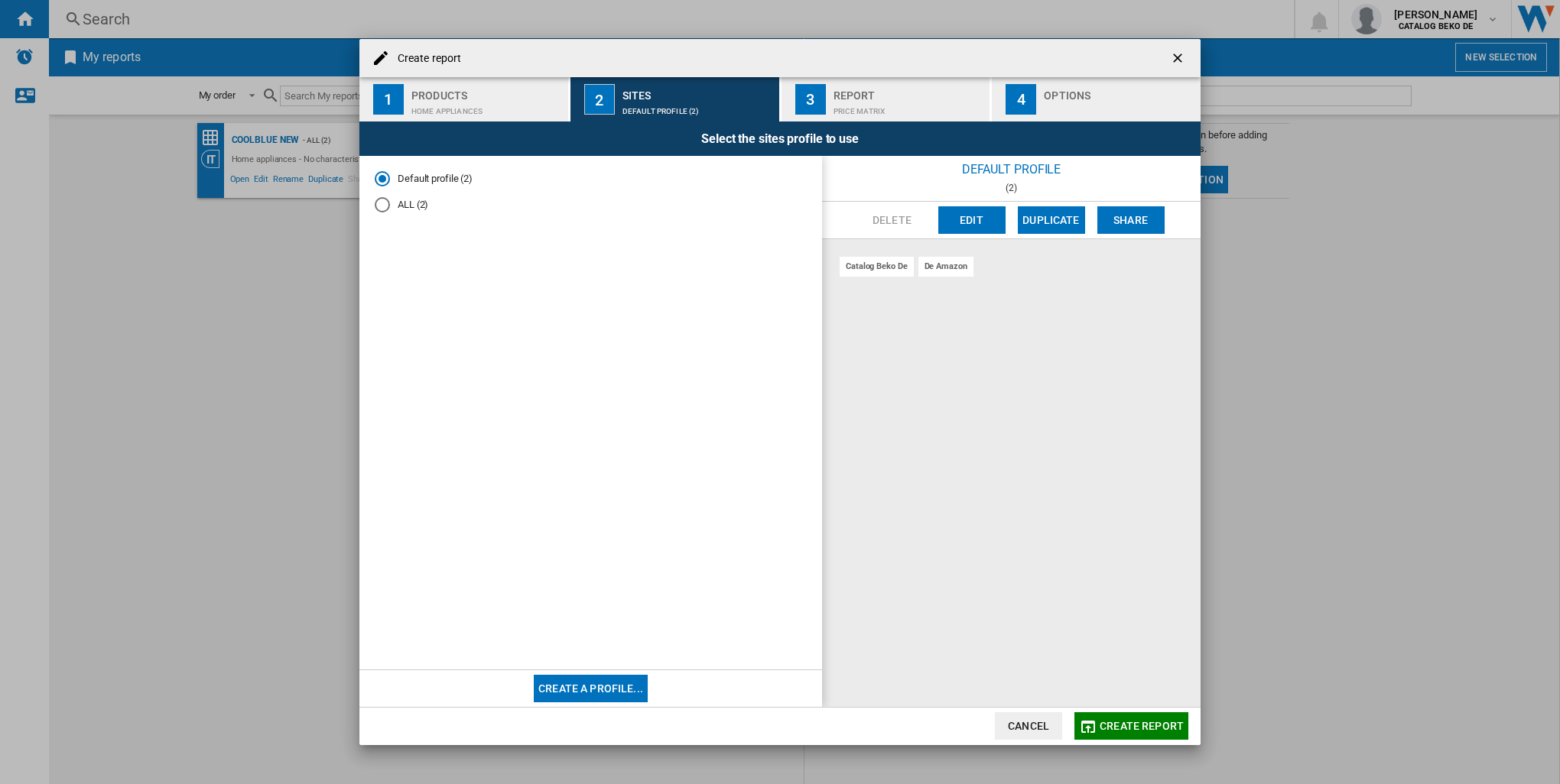
click at [962, 224] on button "Edit" at bounding box center [971, 220] width 67 height 28
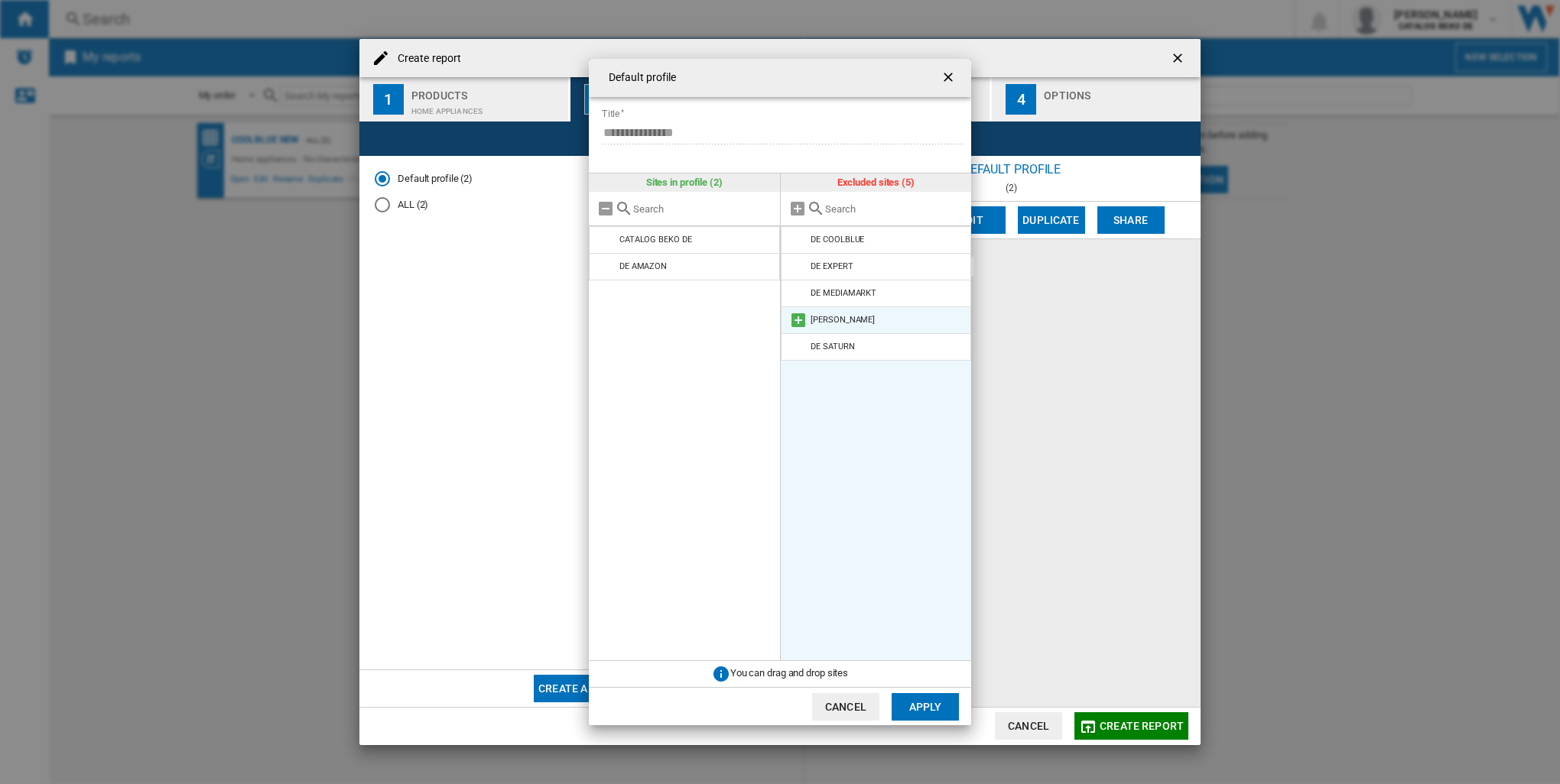
click at [797, 319] on md-icon "Default profile ..." at bounding box center [798, 320] width 18 height 18
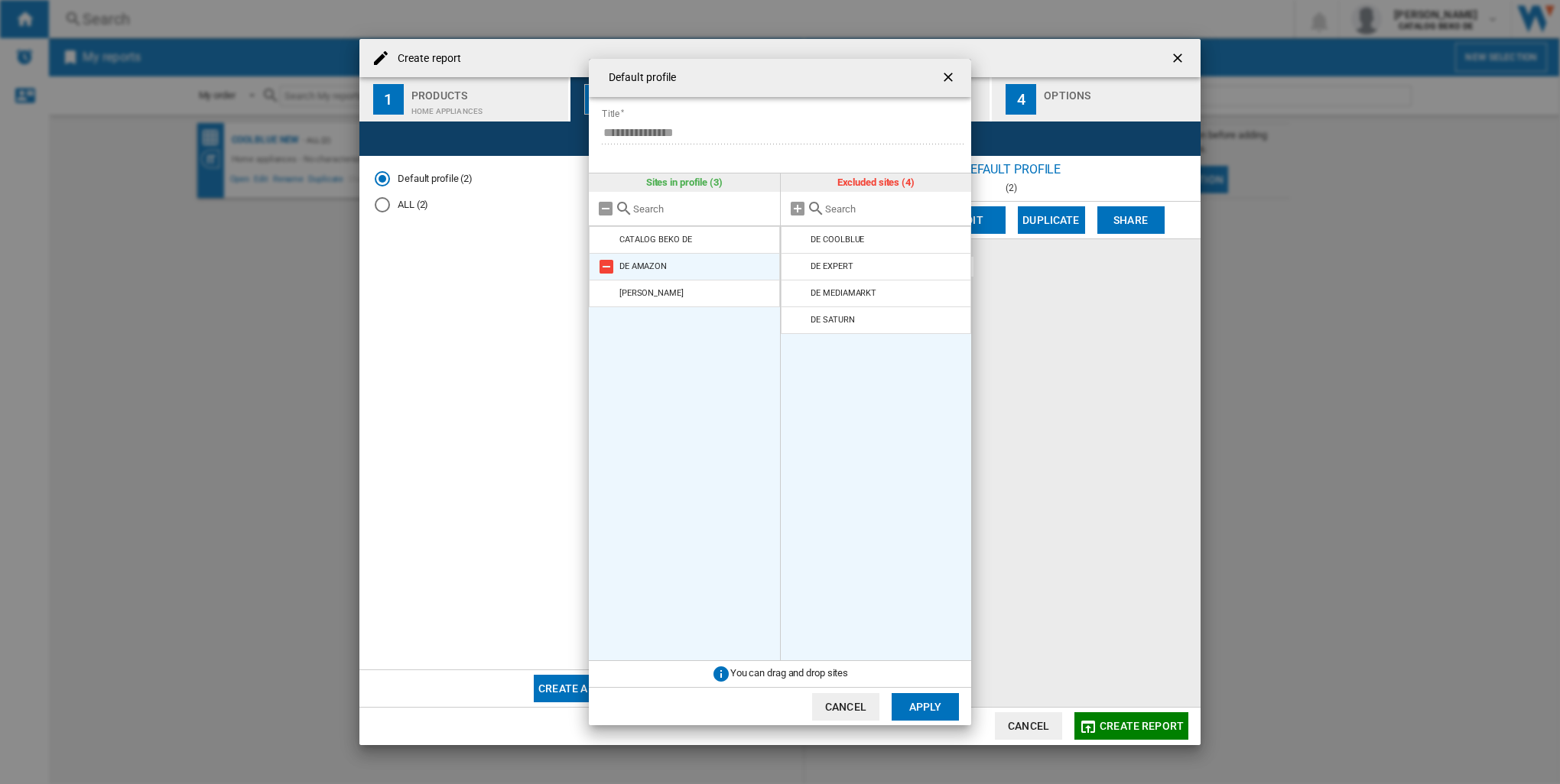
click at [603, 268] on md-icon "Default profile ..." at bounding box center [606, 267] width 18 height 18
click at [910, 705] on button "Apply" at bounding box center [924, 707] width 67 height 28
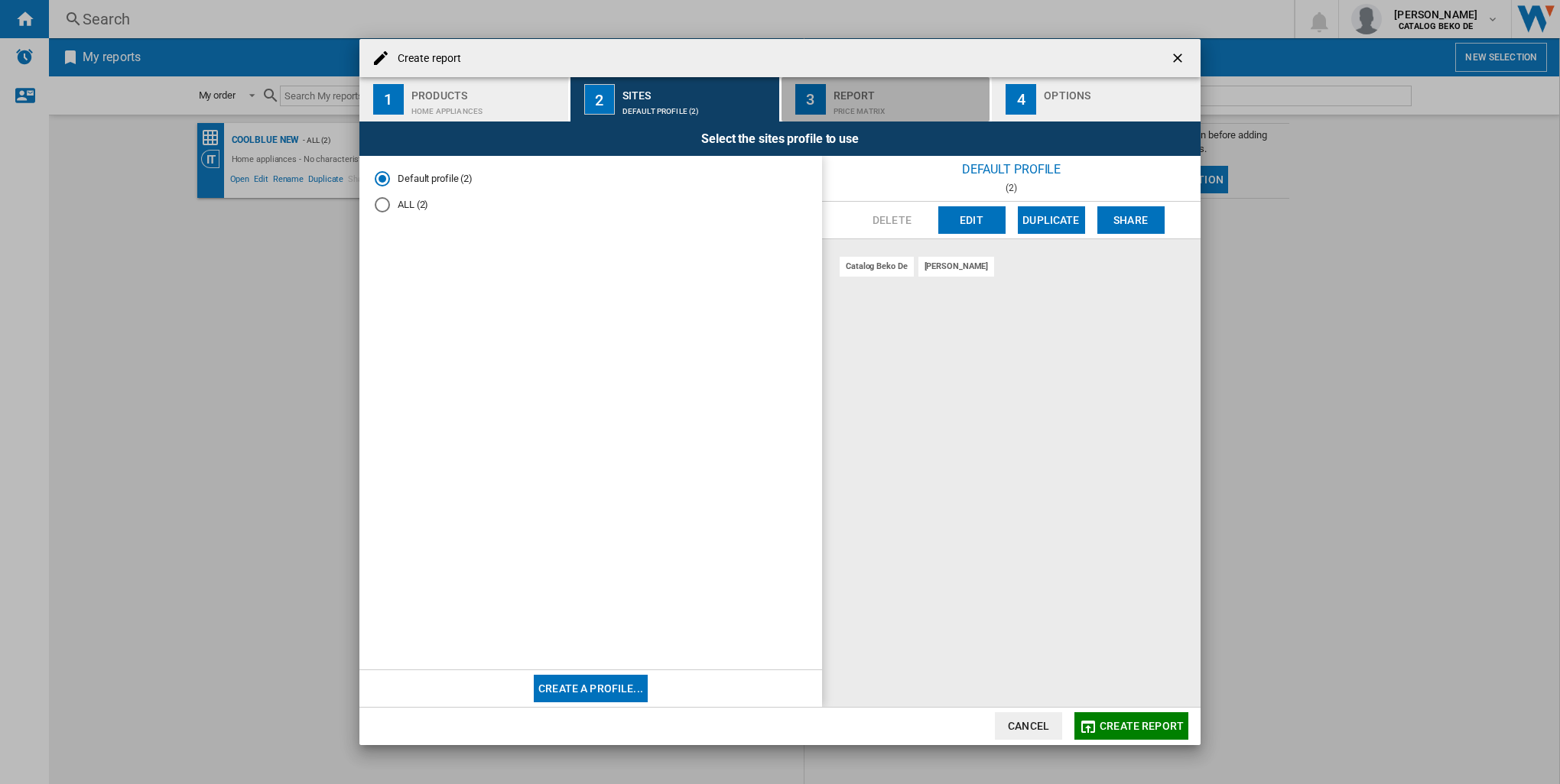
click at [893, 96] on div "Report" at bounding box center [909, 92] width 151 height 16
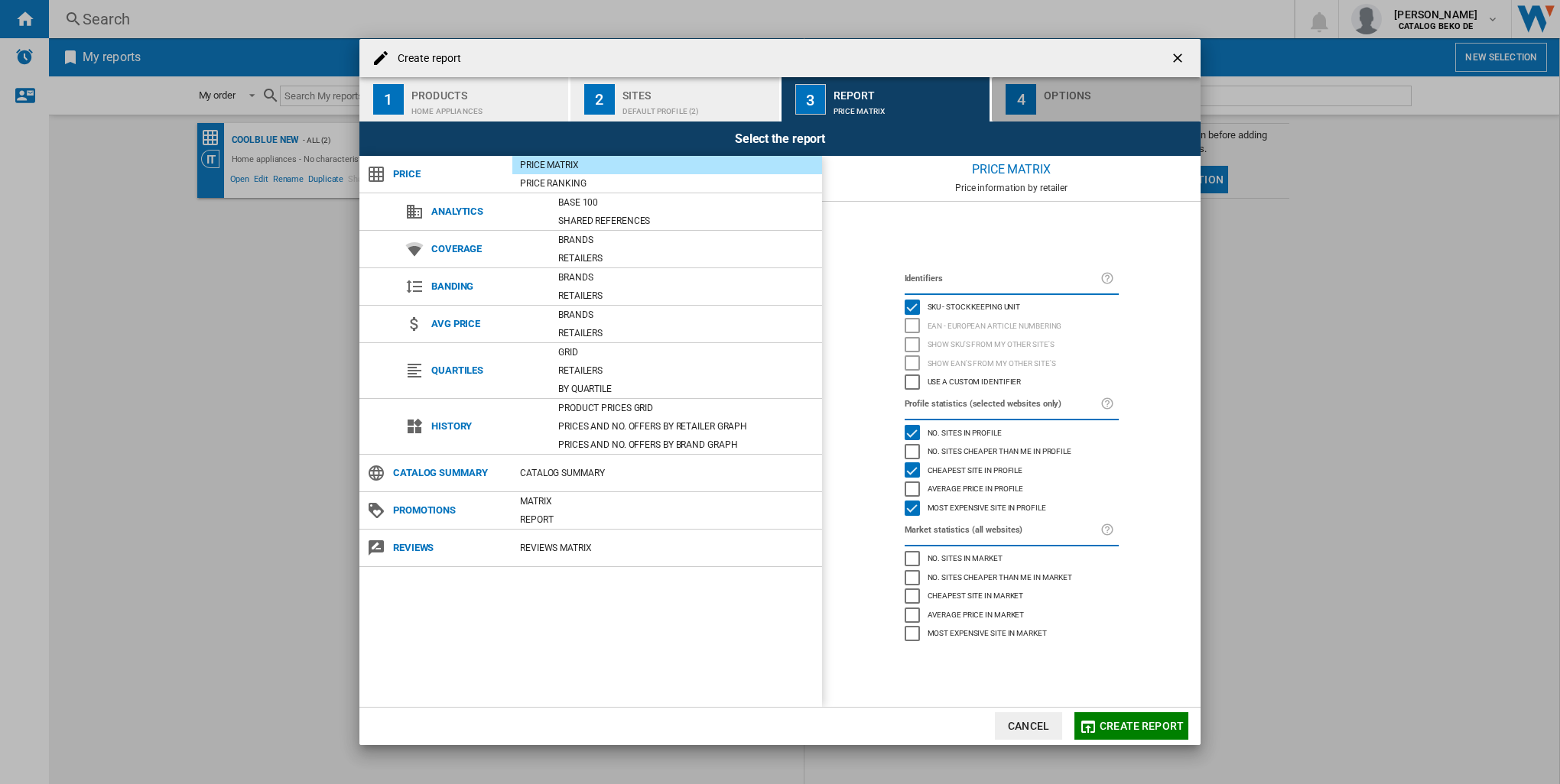
click at [1057, 94] on div "Options" at bounding box center [1119, 92] width 151 height 16
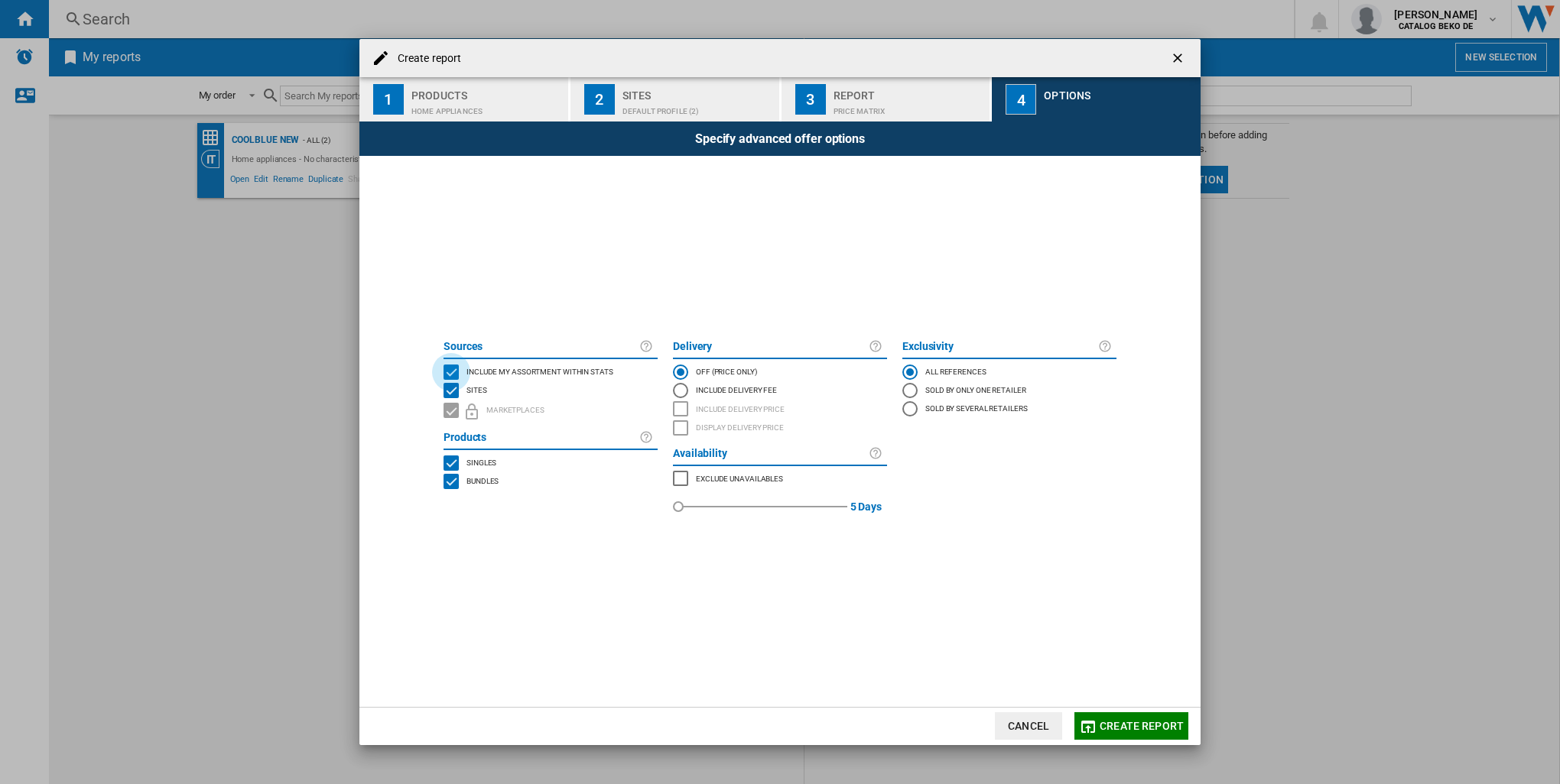
click at [445, 373] on div "INCLUDE MY SITE" at bounding box center [450, 372] width 15 height 15
click at [1114, 728] on span "Create report" at bounding box center [1142, 726] width 85 height 13
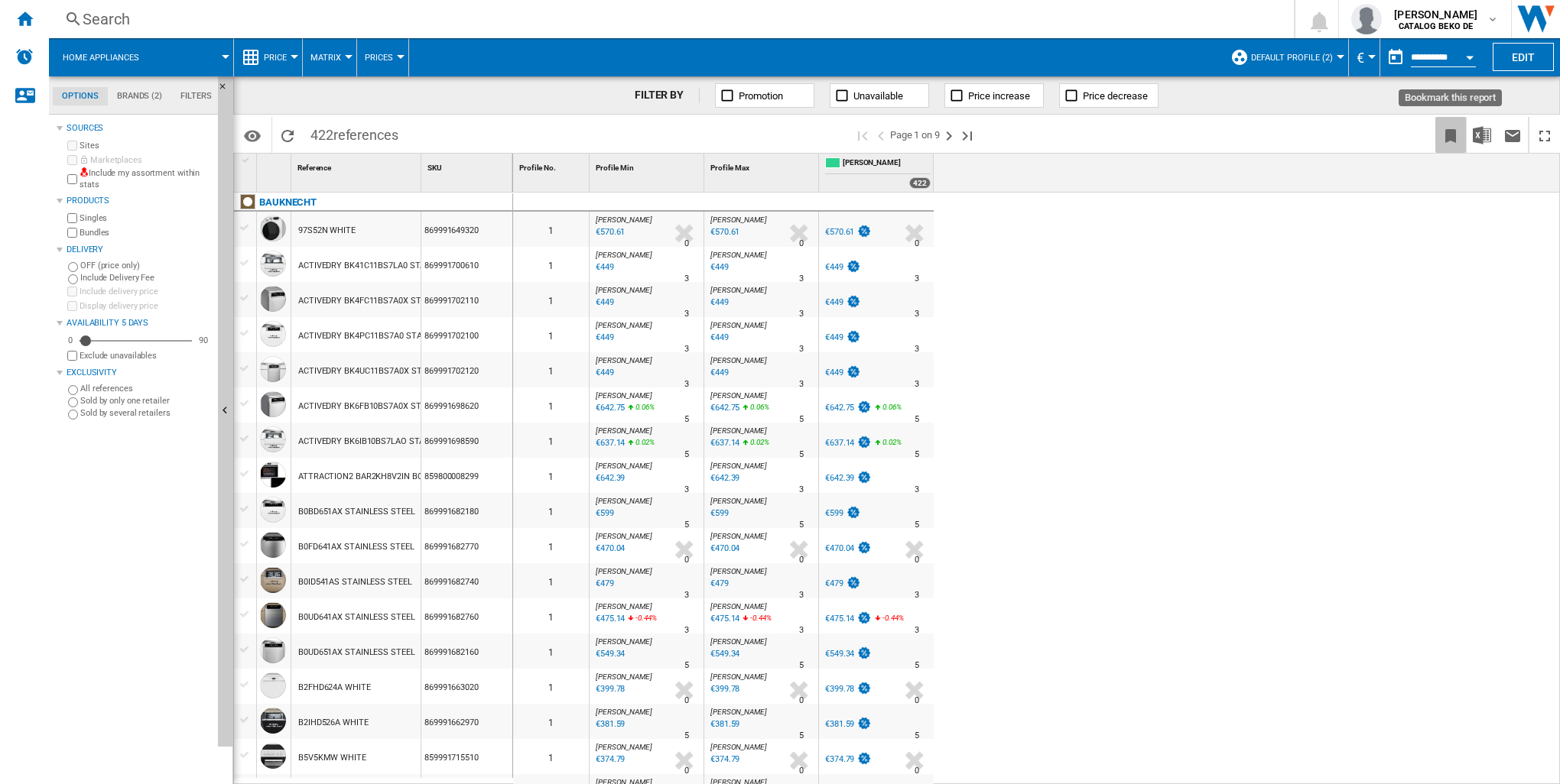
click at [1446, 136] on ng-md-icon "Bookmark this report" at bounding box center [1450, 136] width 18 height 18
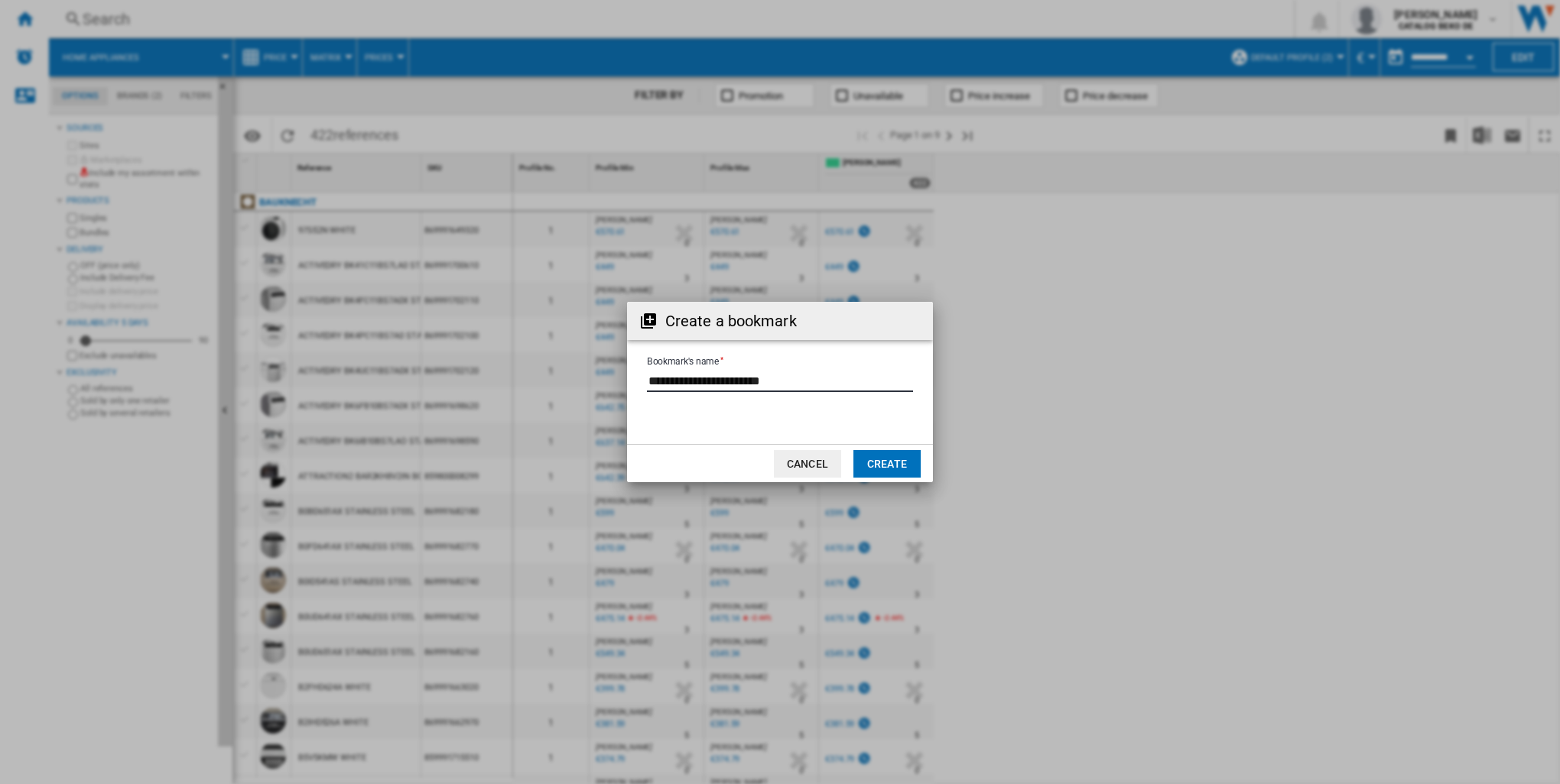
drag, startPoint x: 799, startPoint y: 383, endPoint x: 645, endPoint y: 381, distance: 154.0
click at [645, 381] on form "Bookmark's name" at bounding box center [780, 383] width 306 height 58
type input "********"
click at [861, 462] on button "Create" at bounding box center [887, 464] width 67 height 28
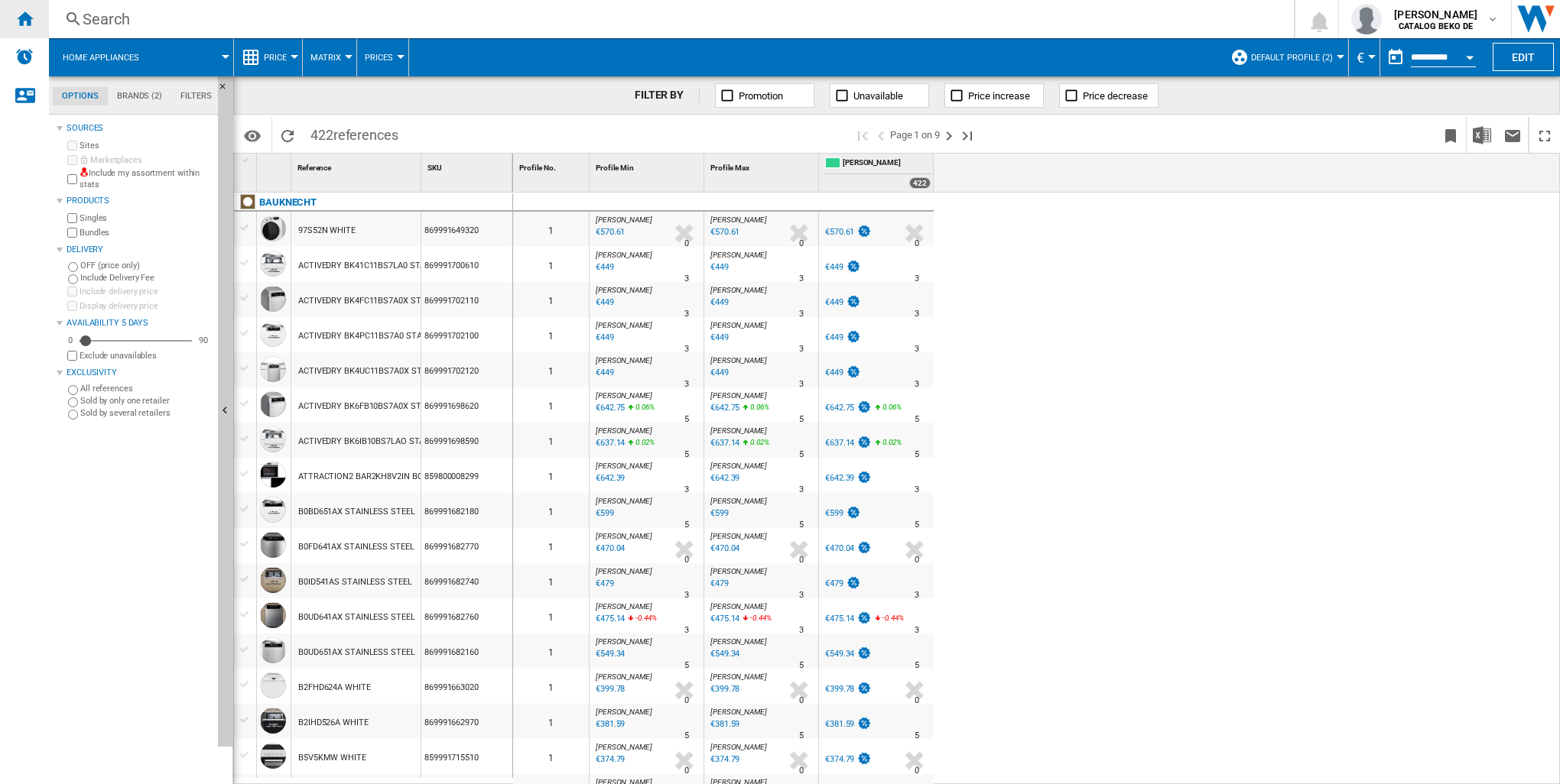
click at [31, 19] on ng-md-icon "Home" at bounding box center [24, 18] width 18 height 18
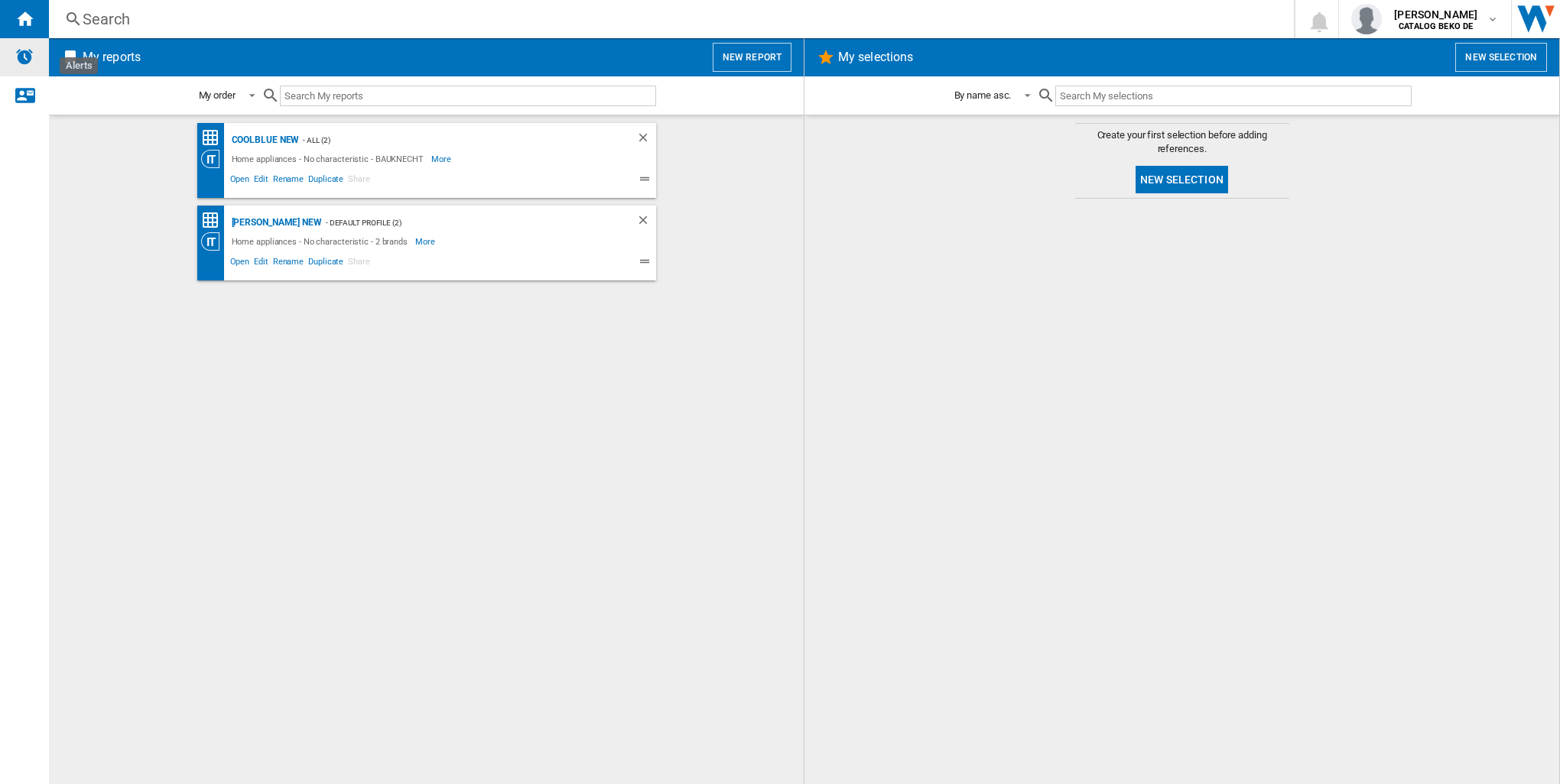
click at [28, 57] on img "Alerts" at bounding box center [24, 57] width 18 height 18
click at [1484, 18] on div "[PERSON_NAME] CATALOG BEKO DE" at bounding box center [1437, 19] width 99 height 24
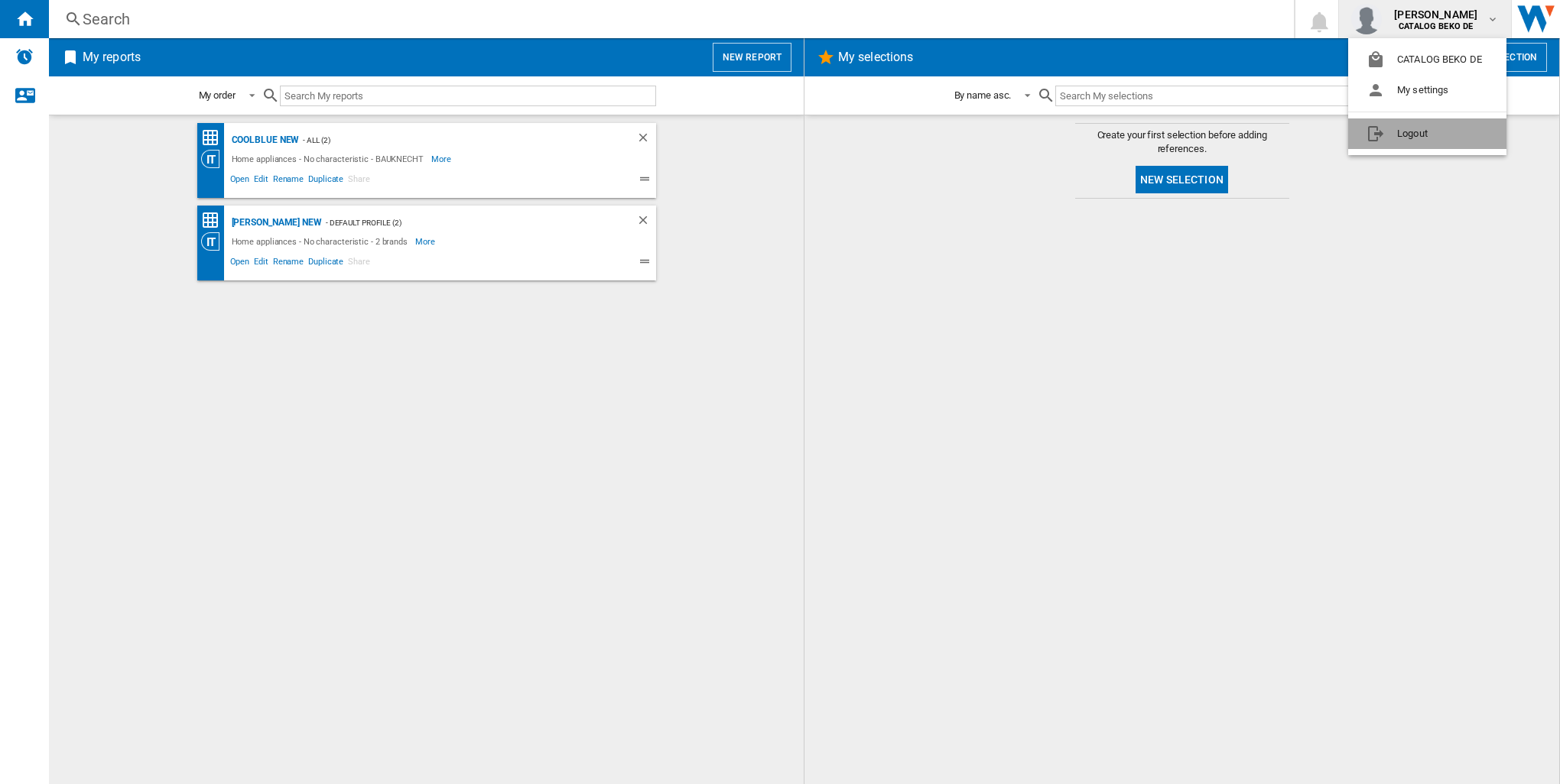
click at [1386, 133] on button "Logout" at bounding box center [1427, 134] width 158 height 31
